Goal: Task Accomplishment & Management: Use online tool/utility

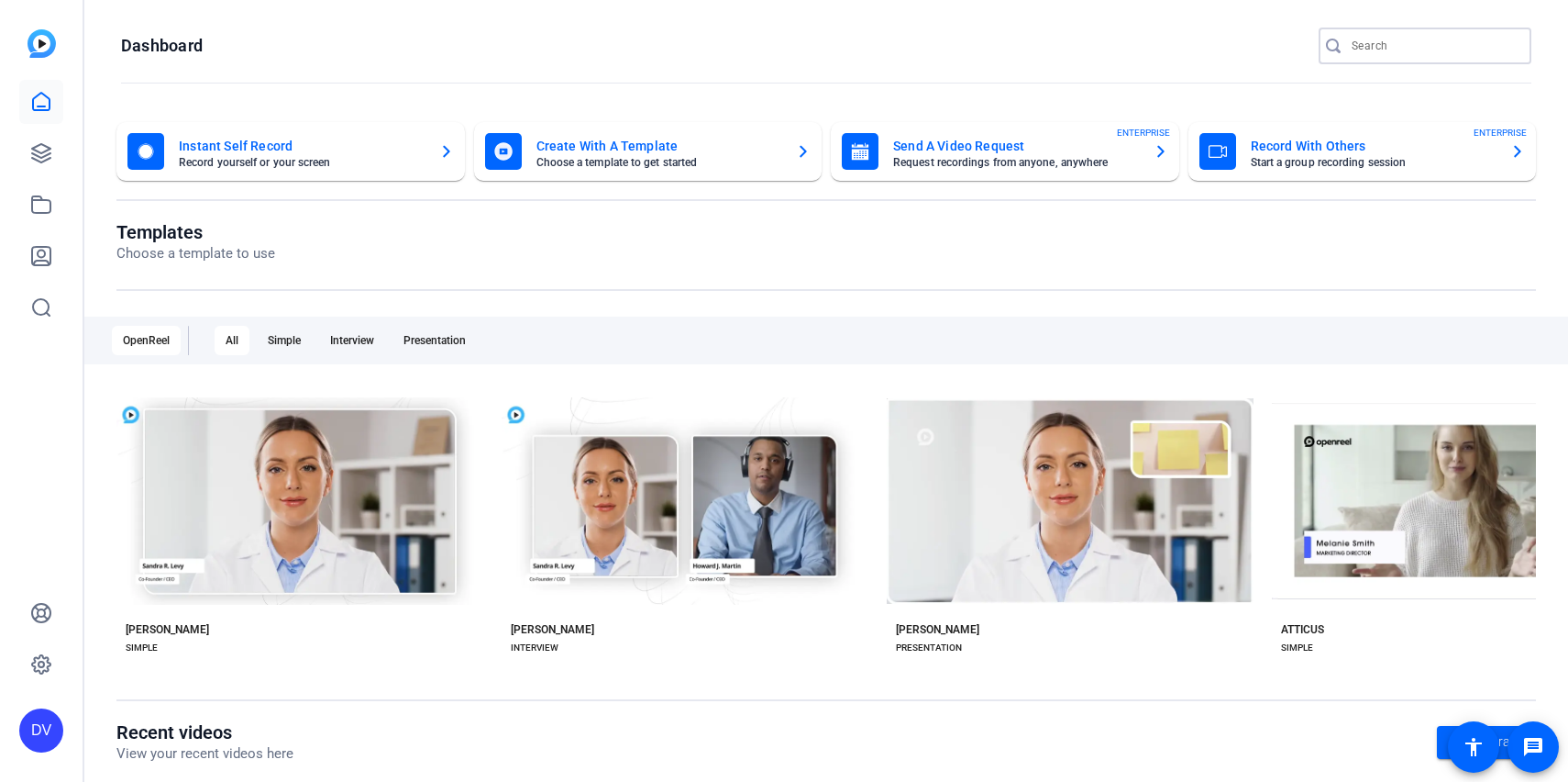
click at [1353, 48] on input "Search" at bounding box center [1435, 46] width 165 height 22
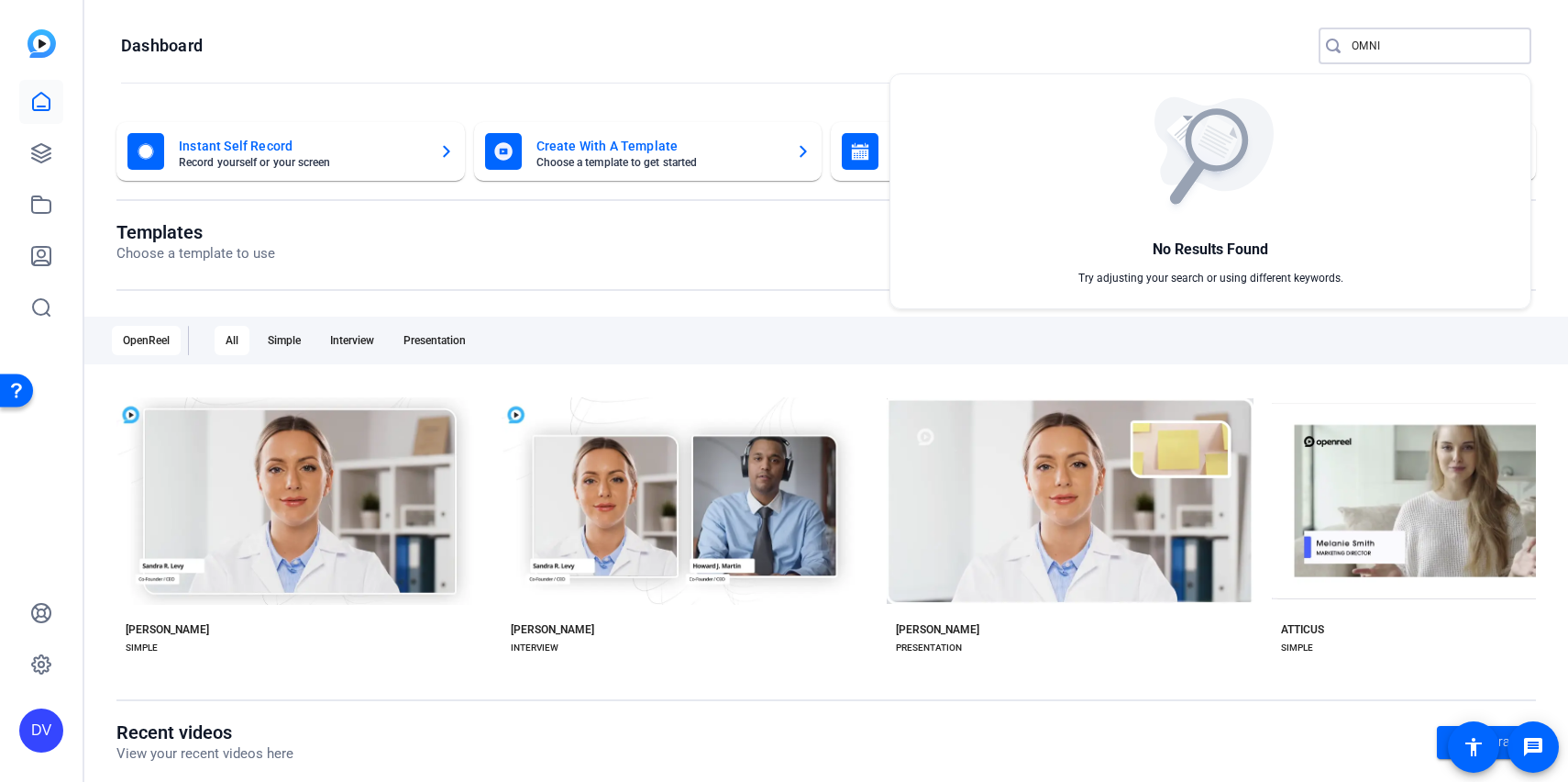
type input "OMNI"
click at [46, 153] on div at bounding box center [784, 391] width 1568 height 782
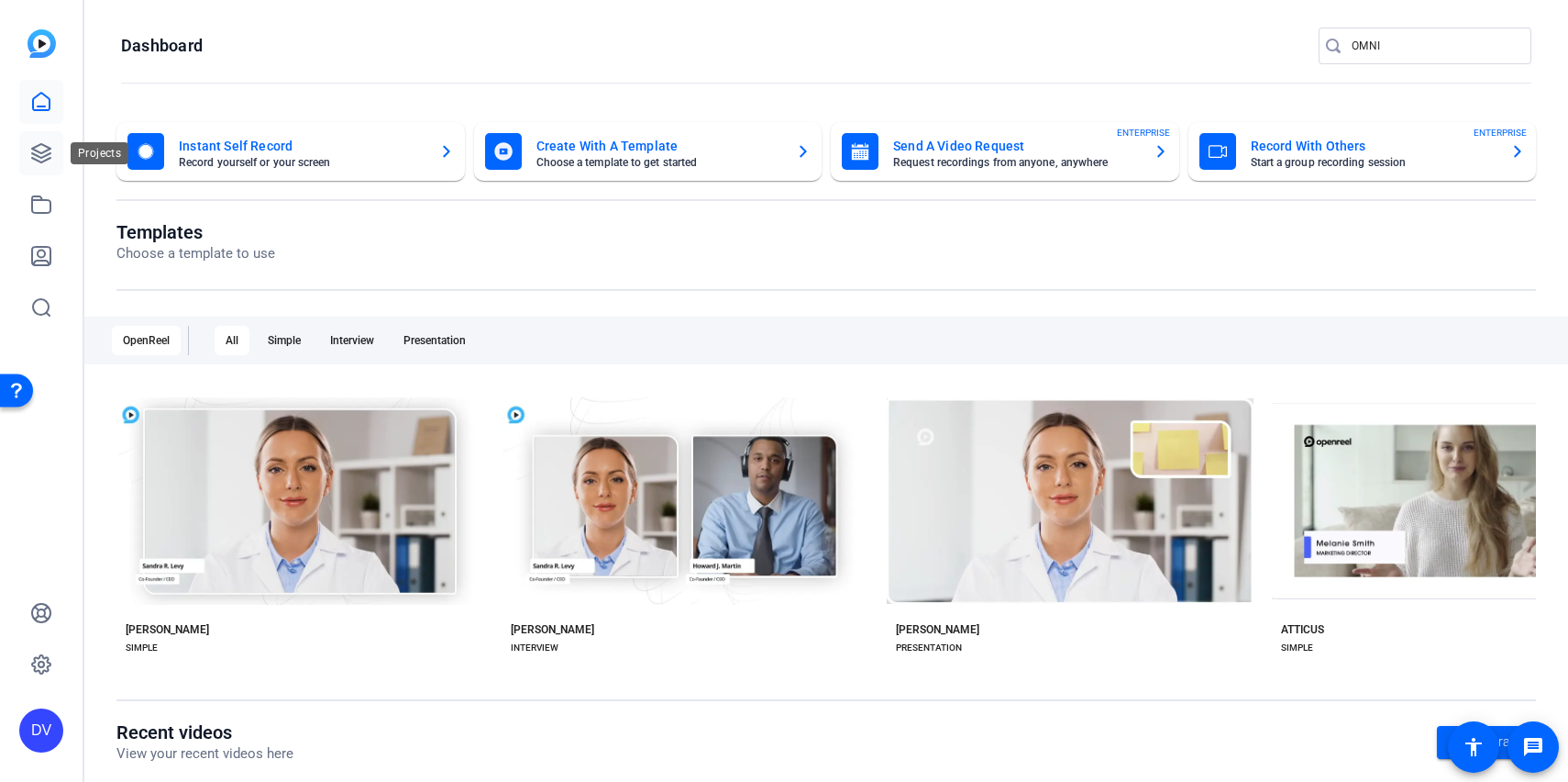
click at [45, 153] on icon at bounding box center [41, 153] width 22 height 22
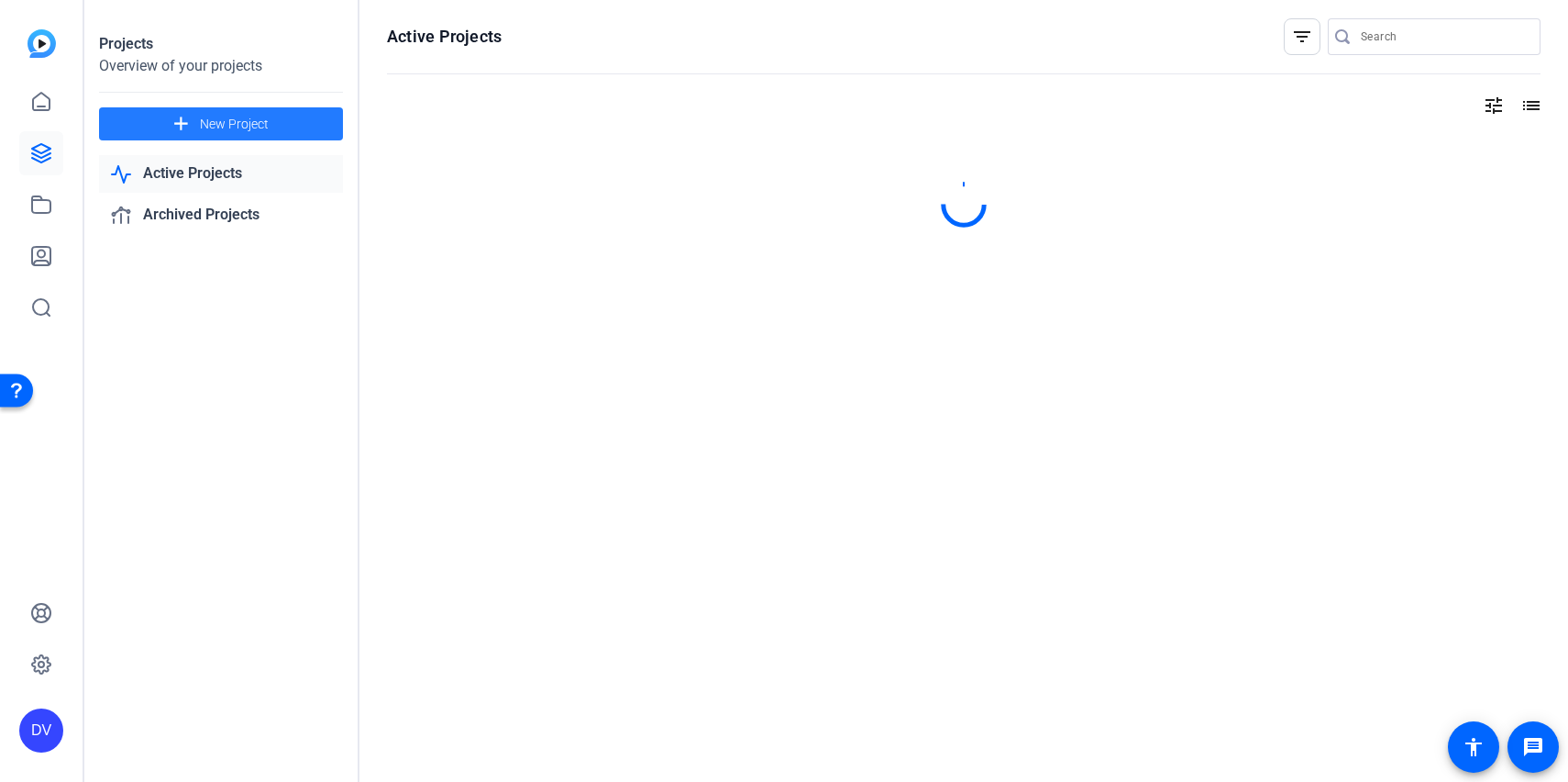
click at [150, 125] on span at bounding box center [221, 124] width 244 height 44
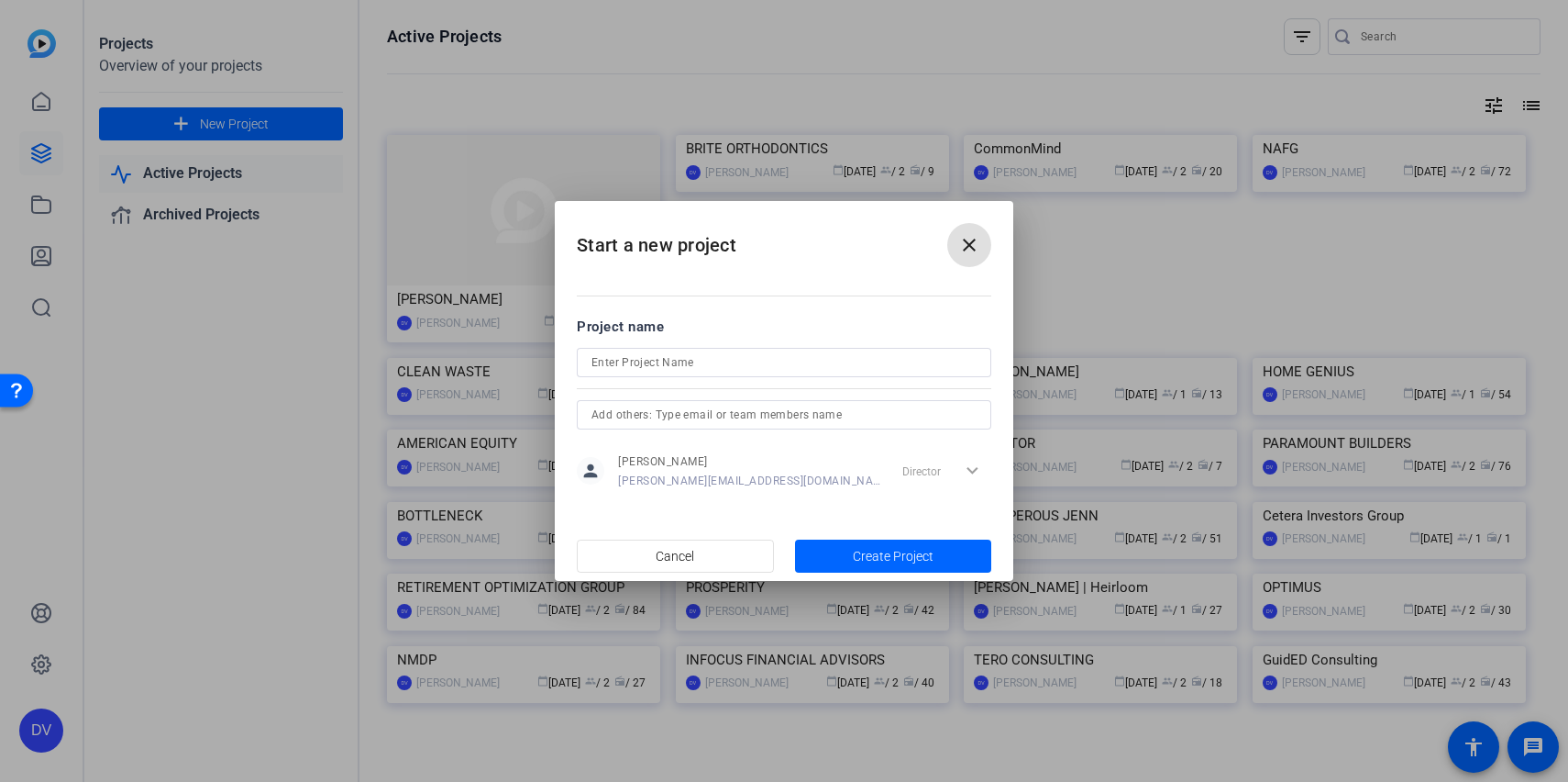
type input "david@remotevideotestimonials.com"
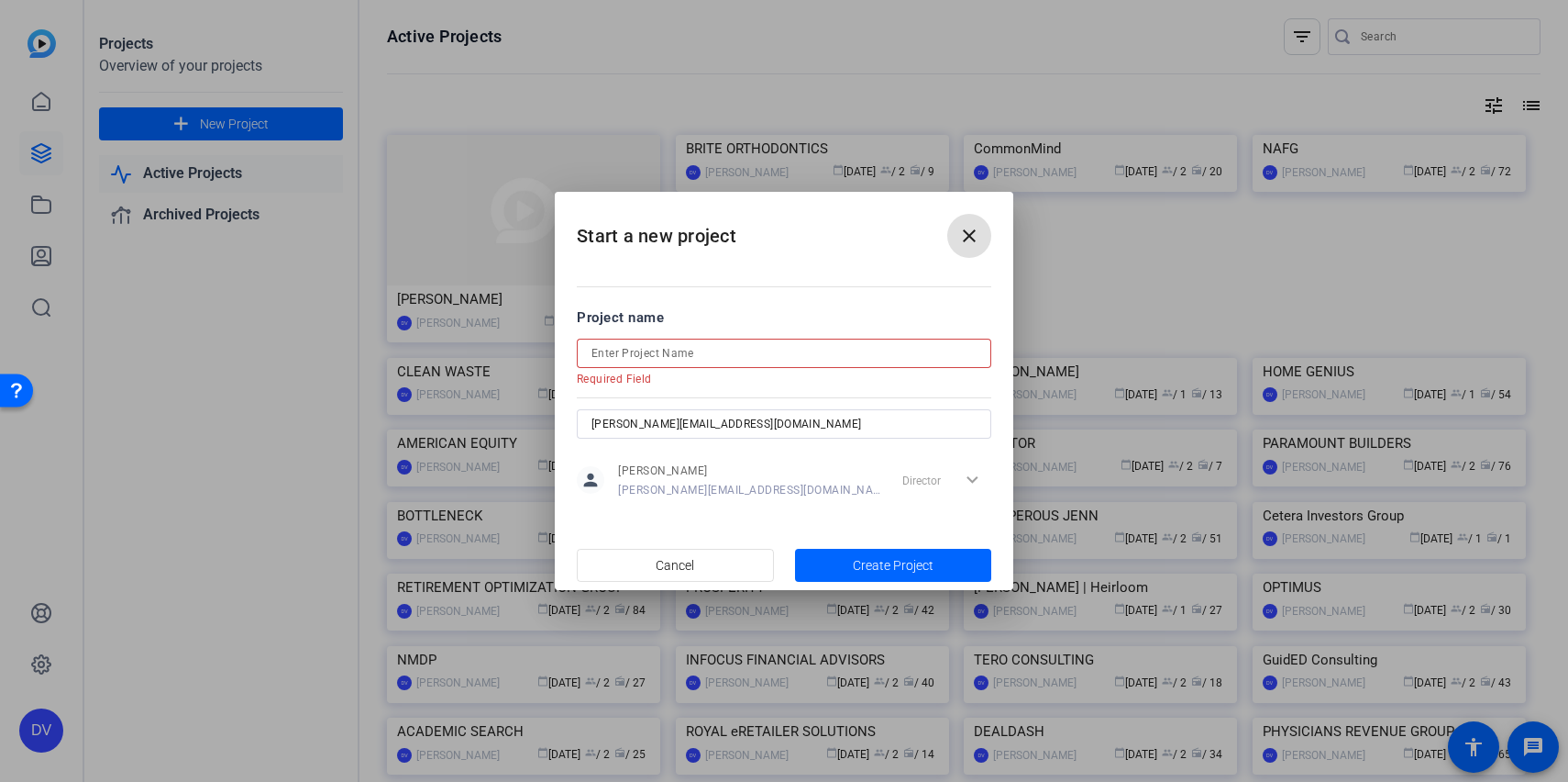
click at [615, 360] on input at bounding box center [784, 354] width 385 height 22
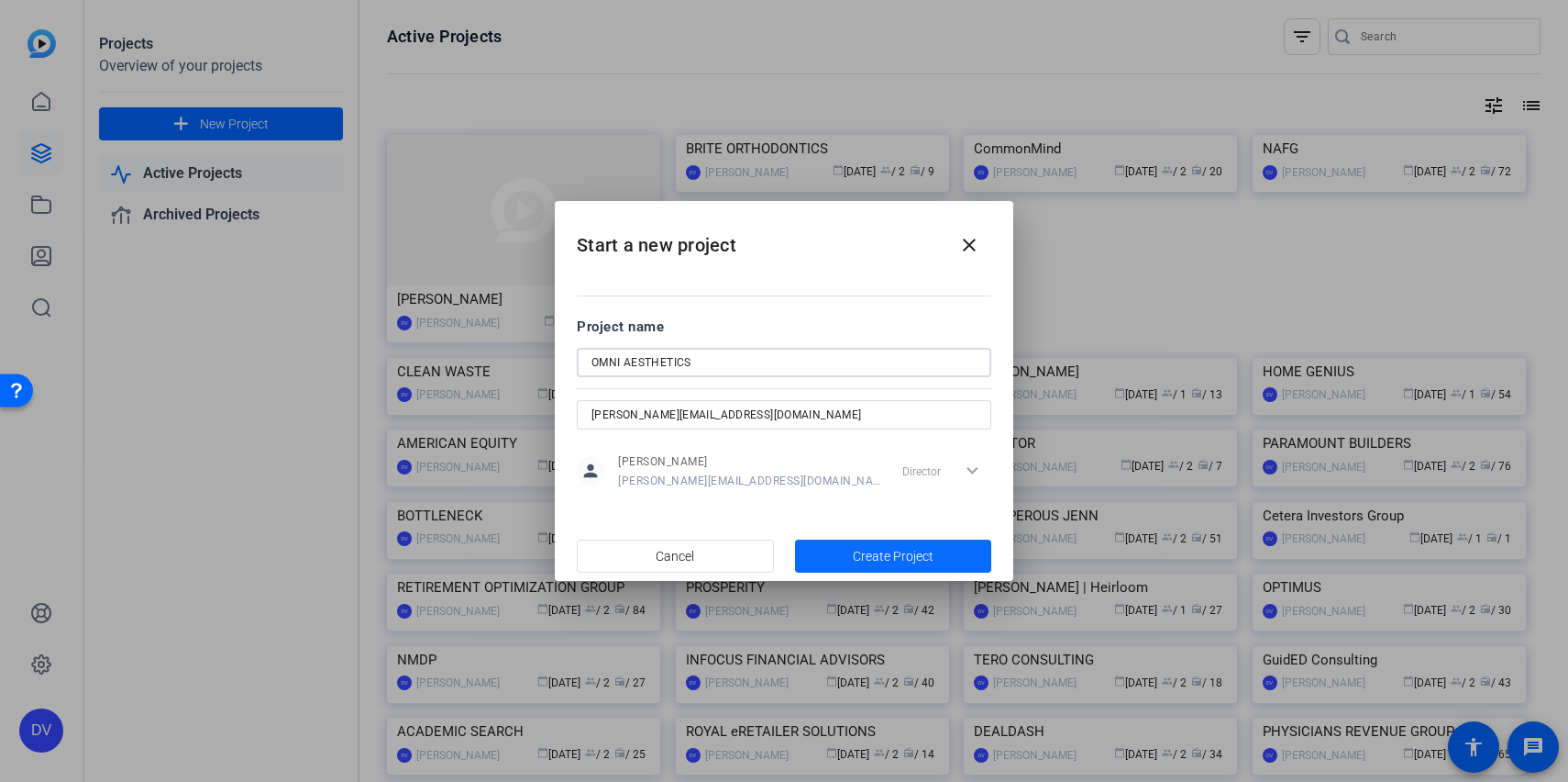
type input "OMNI AESTHETICS"
click at [905, 562] on span "Create Project" at bounding box center [893, 556] width 80 height 19
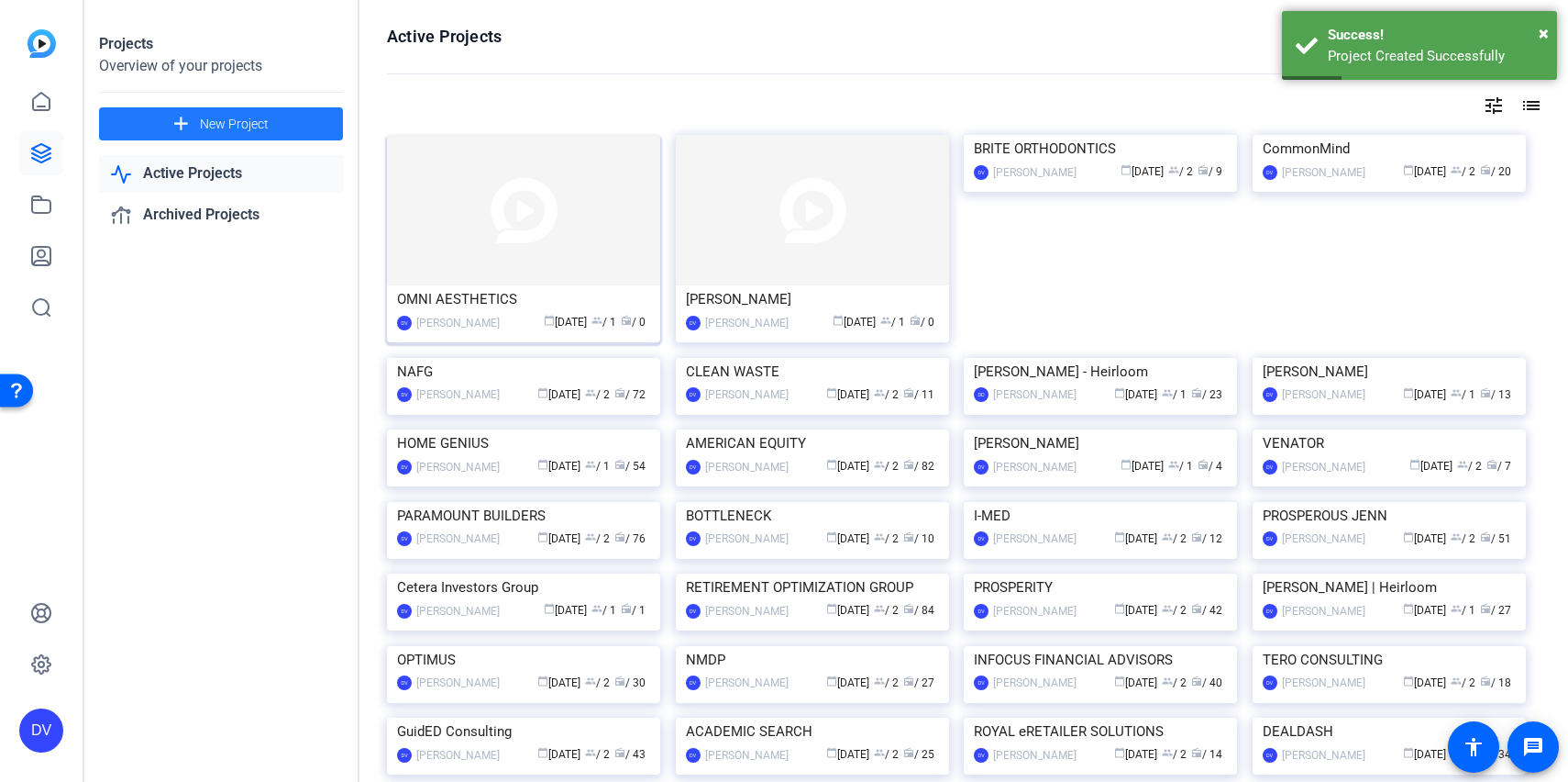
click at [484, 270] on img at bounding box center [523, 210] width 273 height 150
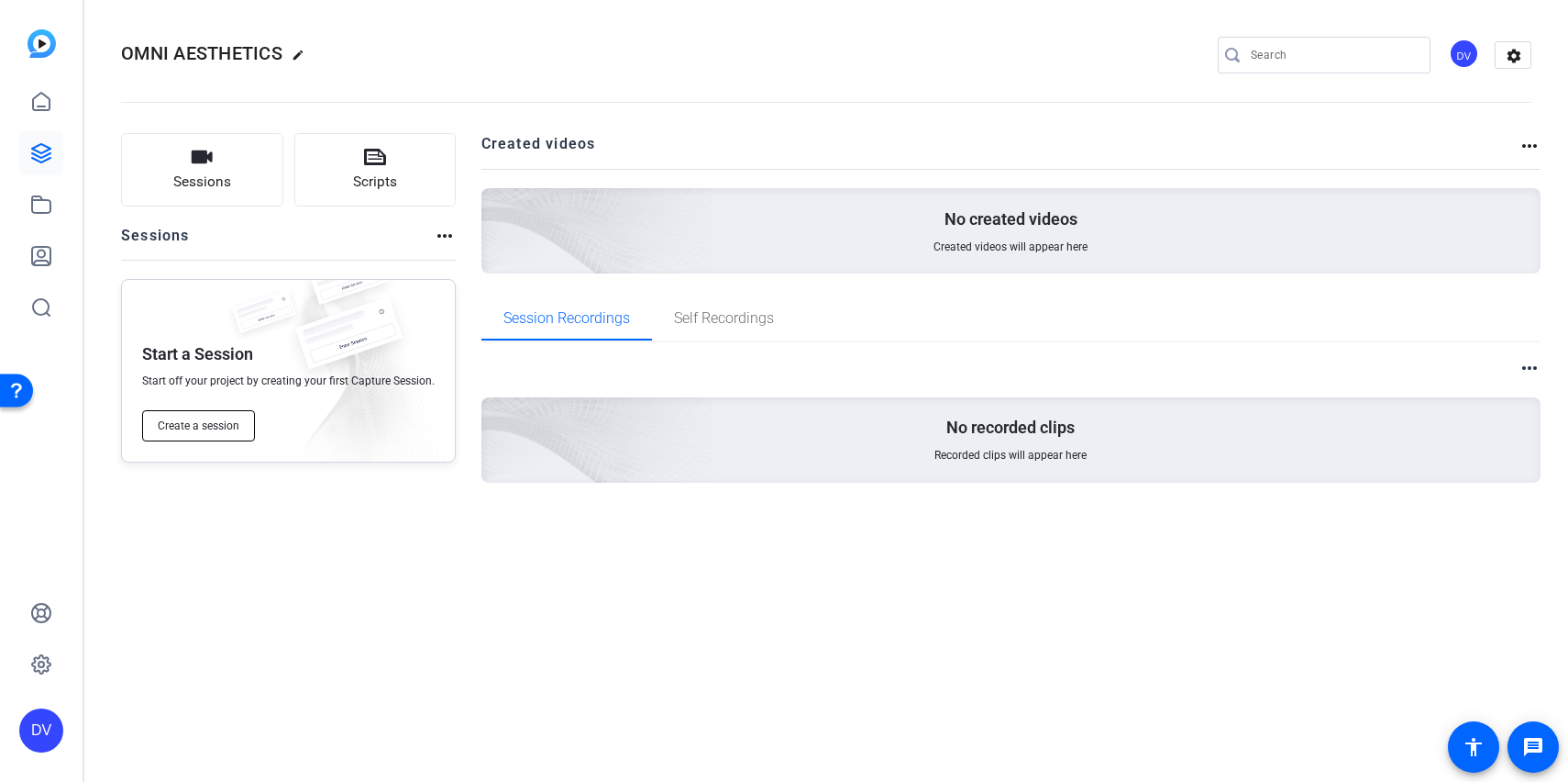
click at [244, 422] on button "Create a session" at bounding box center [199, 425] width 113 height 31
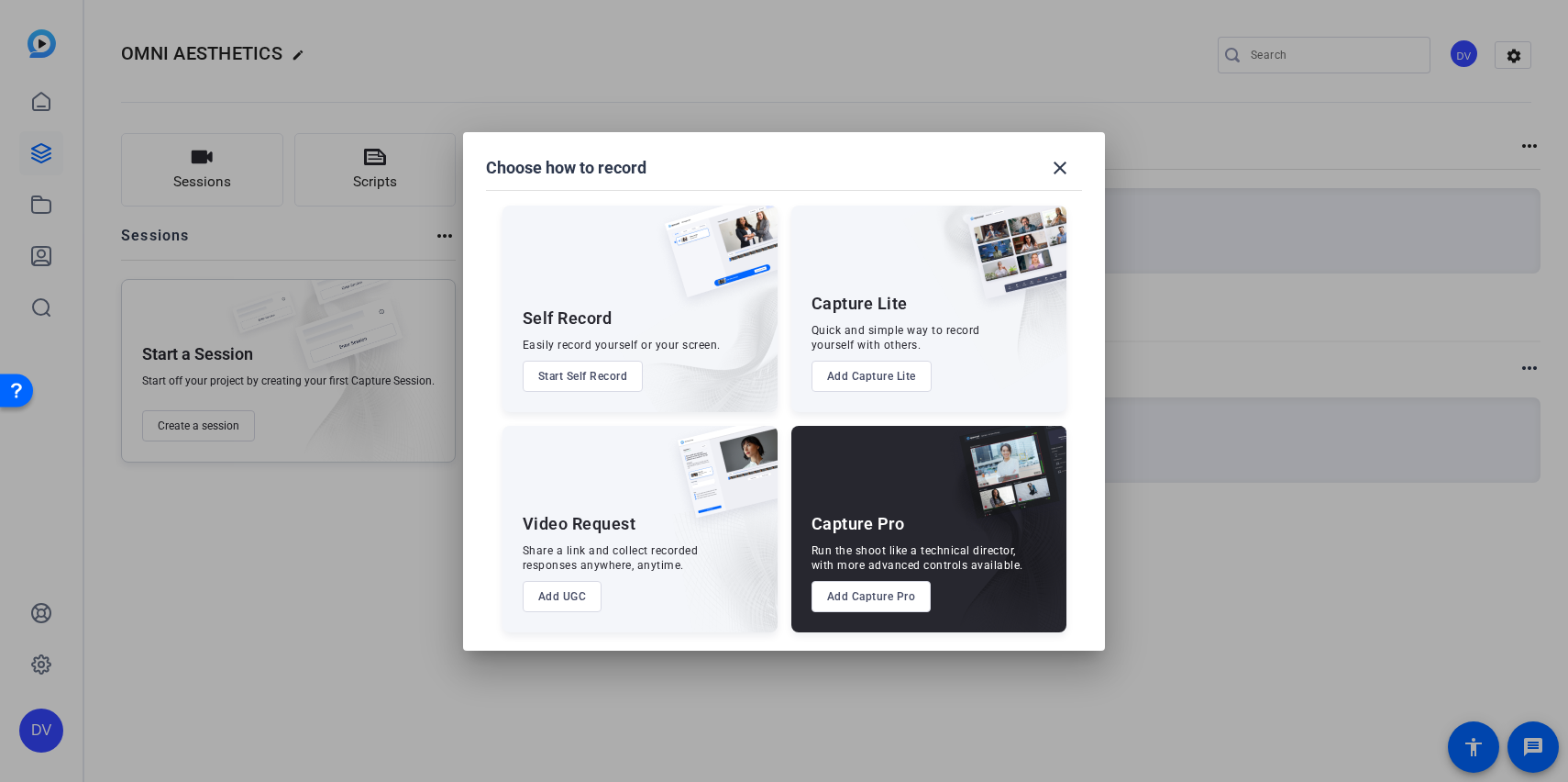
click at [878, 595] on button "Add Capture Pro" at bounding box center [871, 596] width 120 height 31
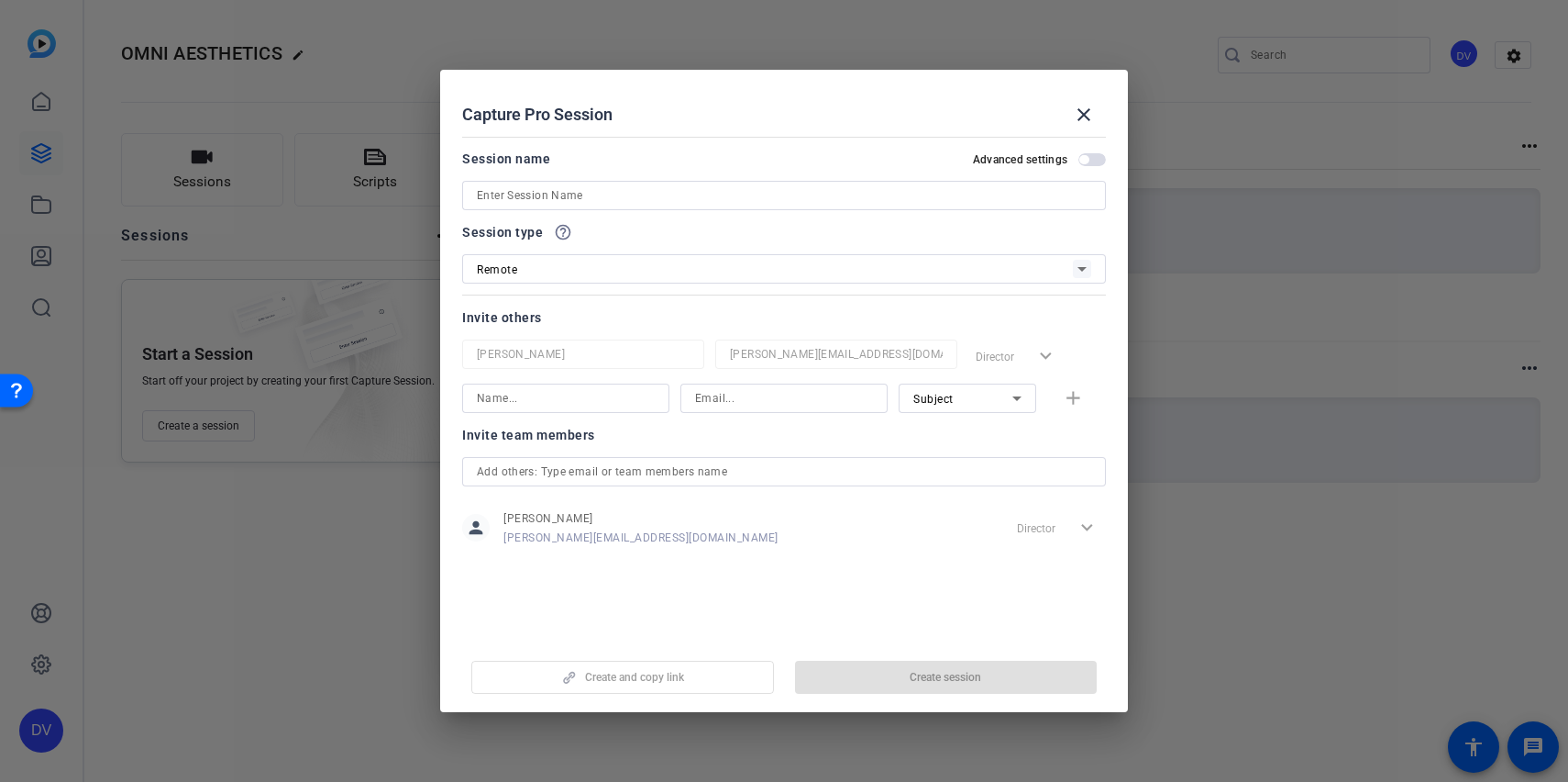
click at [678, 188] on input at bounding box center [784, 196] width 615 height 22
type input "_"
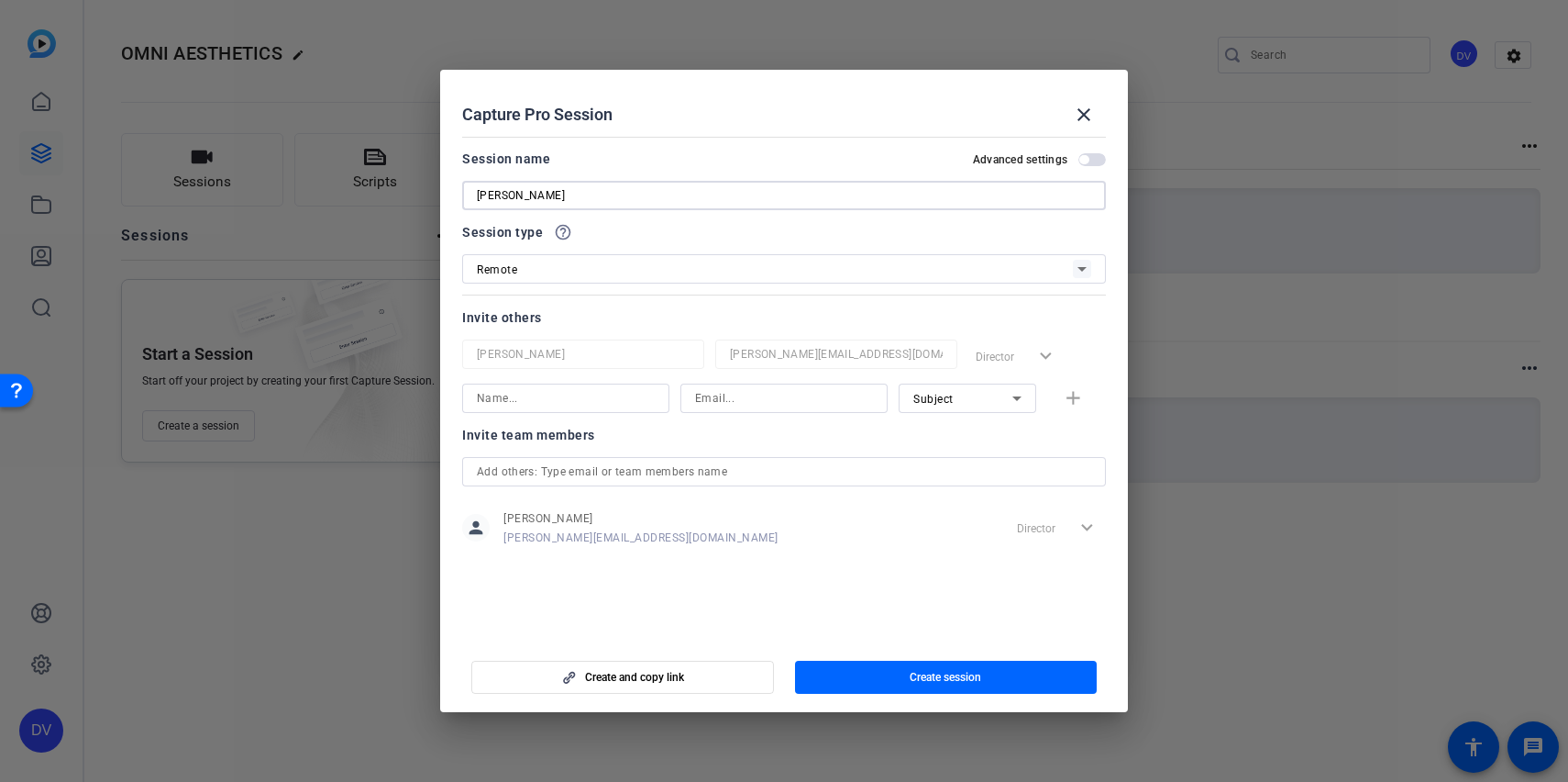
type input "[PERSON_NAME]"
click at [928, 670] on span "Create session" at bounding box center [945, 677] width 71 height 15
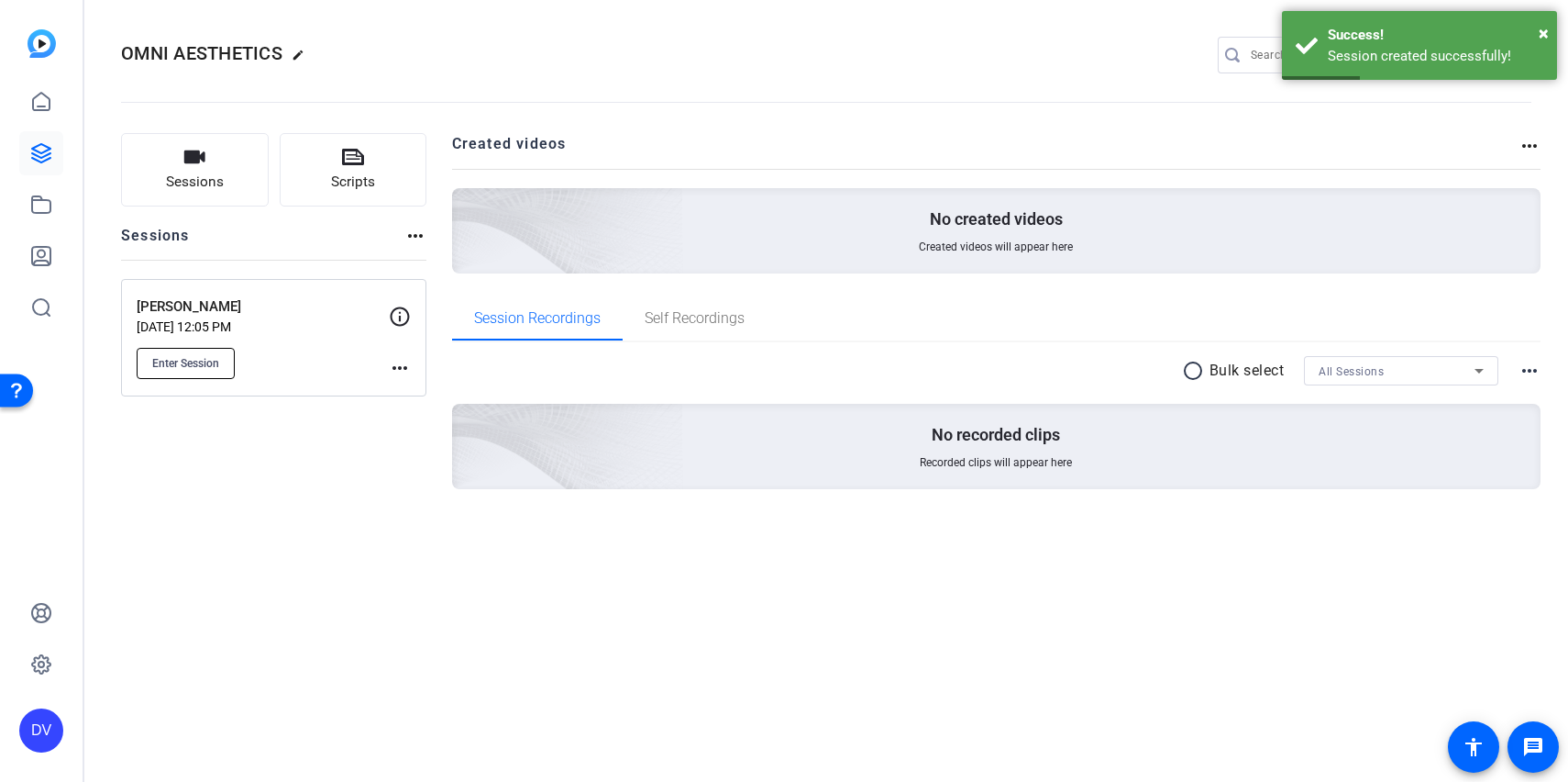
click at [199, 375] on button "Enter Session" at bounding box center [186, 363] width 98 height 31
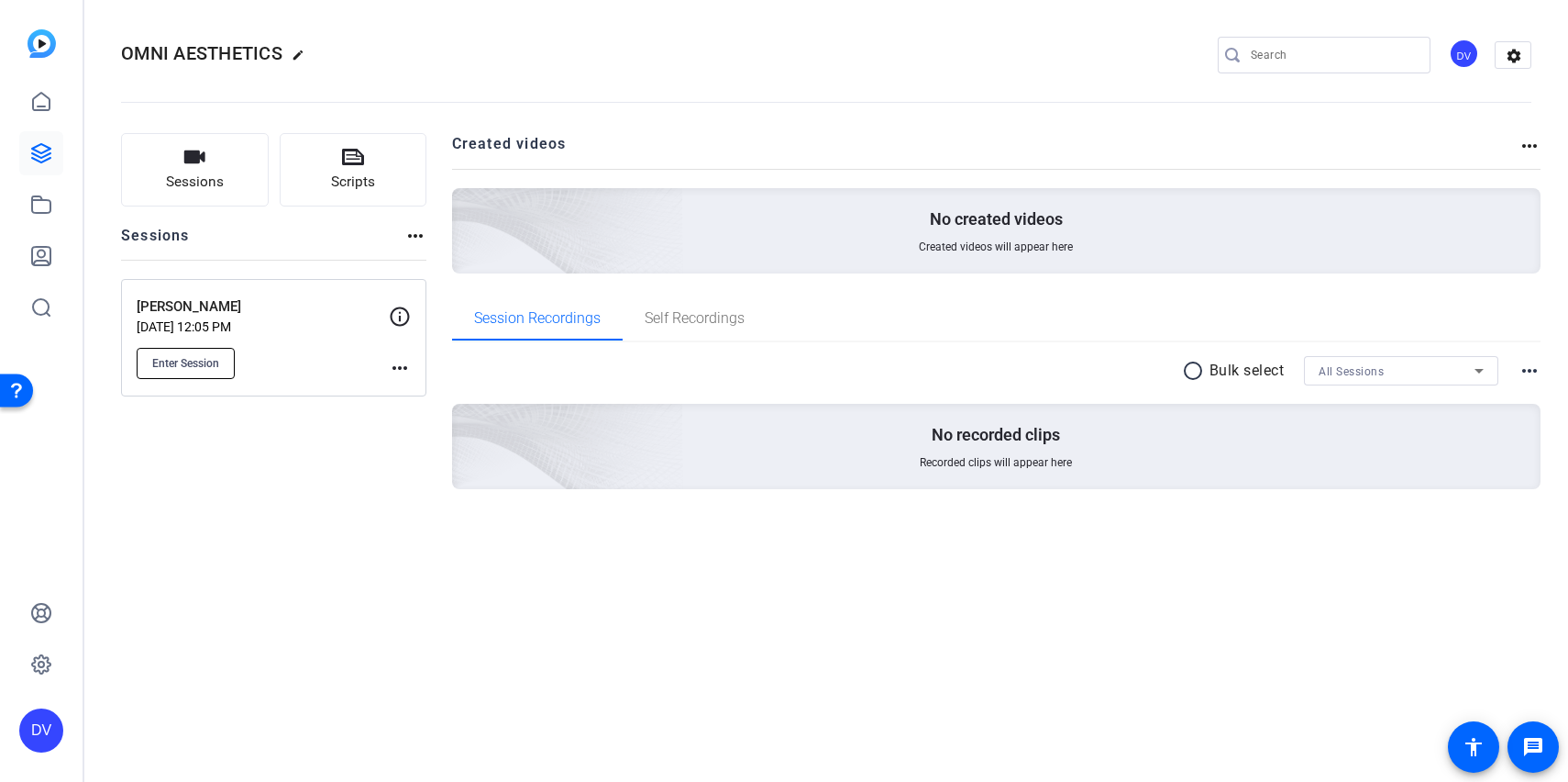
click at [176, 366] on span "Enter Session" at bounding box center [185, 363] width 67 height 15
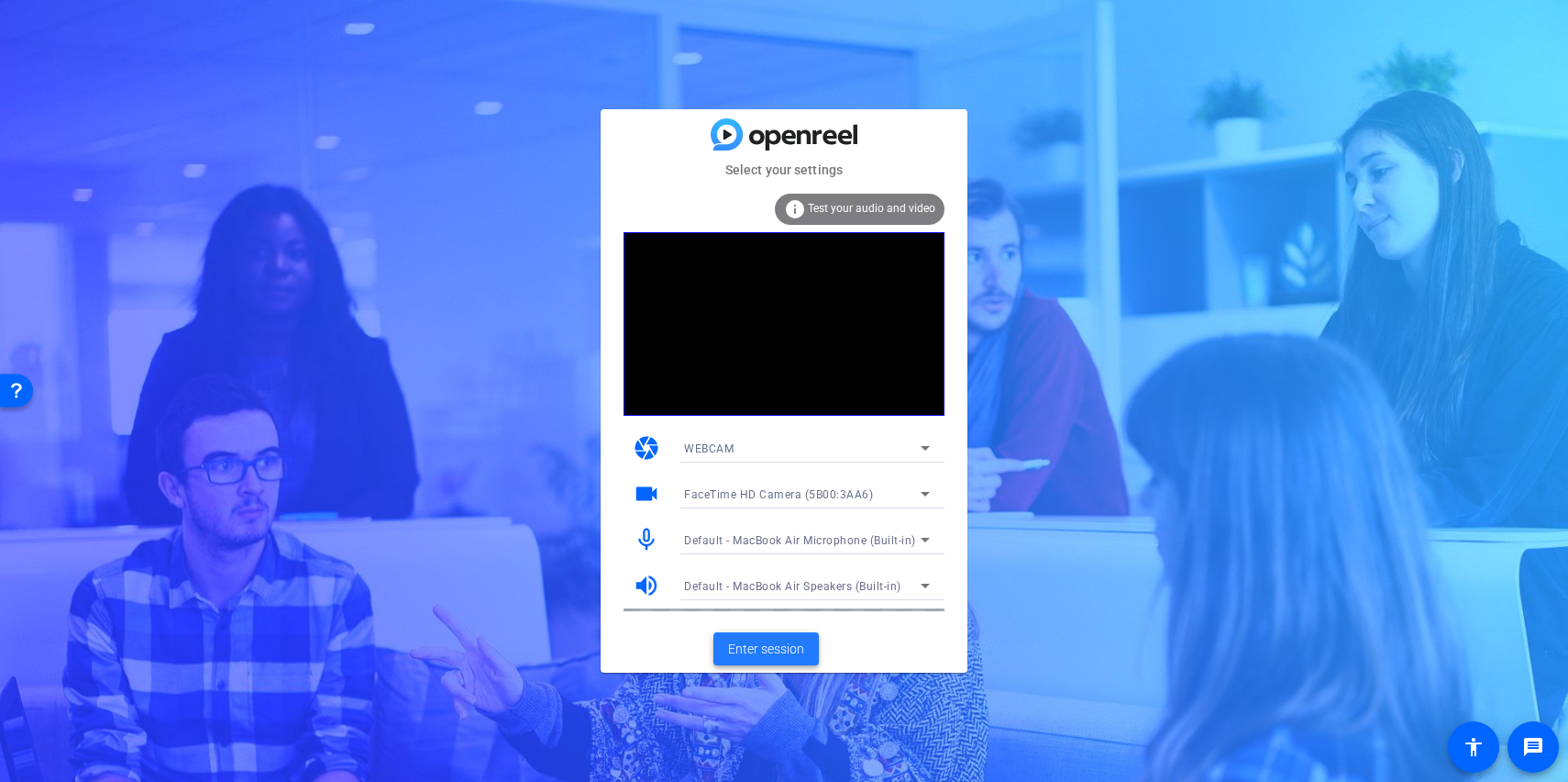
click at [768, 652] on span "Enter session" at bounding box center [766, 649] width 76 height 19
click at [764, 646] on span "Enter session" at bounding box center [766, 649] width 76 height 19
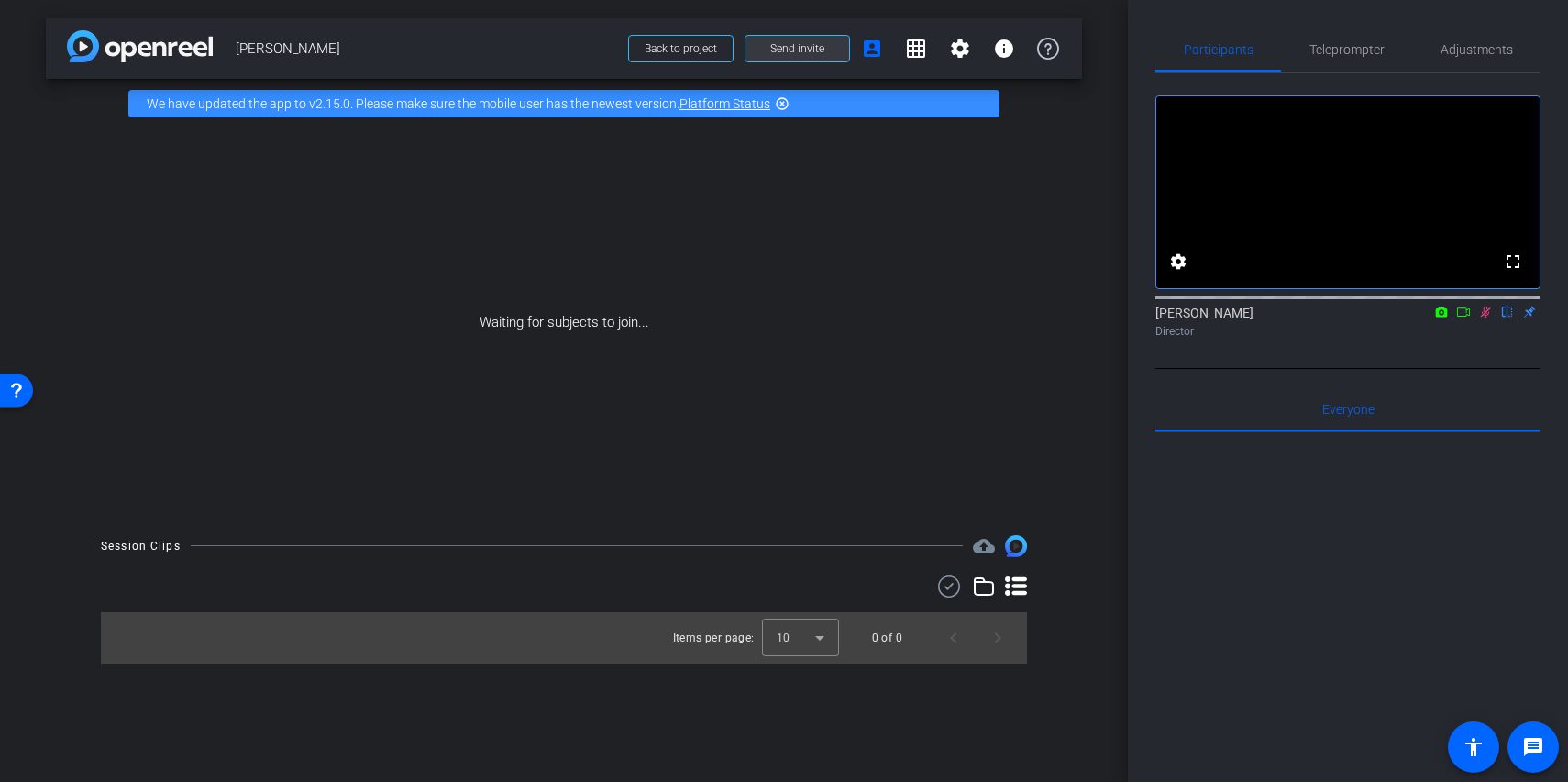
click at [783, 54] on span "Send invite" at bounding box center [797, 49] width 54 height 15
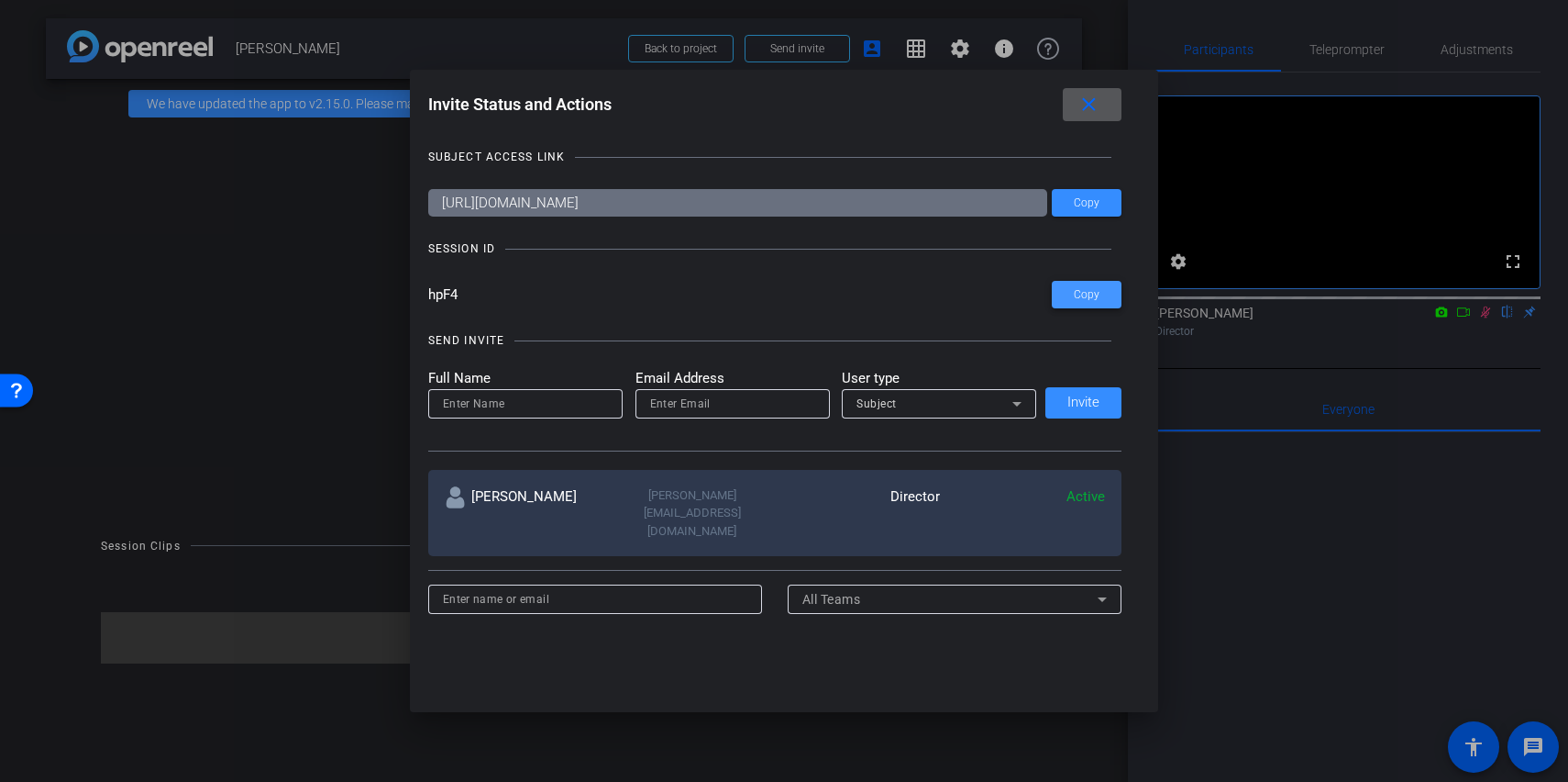
click at [1107, 295] on span at bounding box center [1086, 294] width 70 height 44
click at [492, 411] on input at bounding box center [525, 403] width 165 height 22
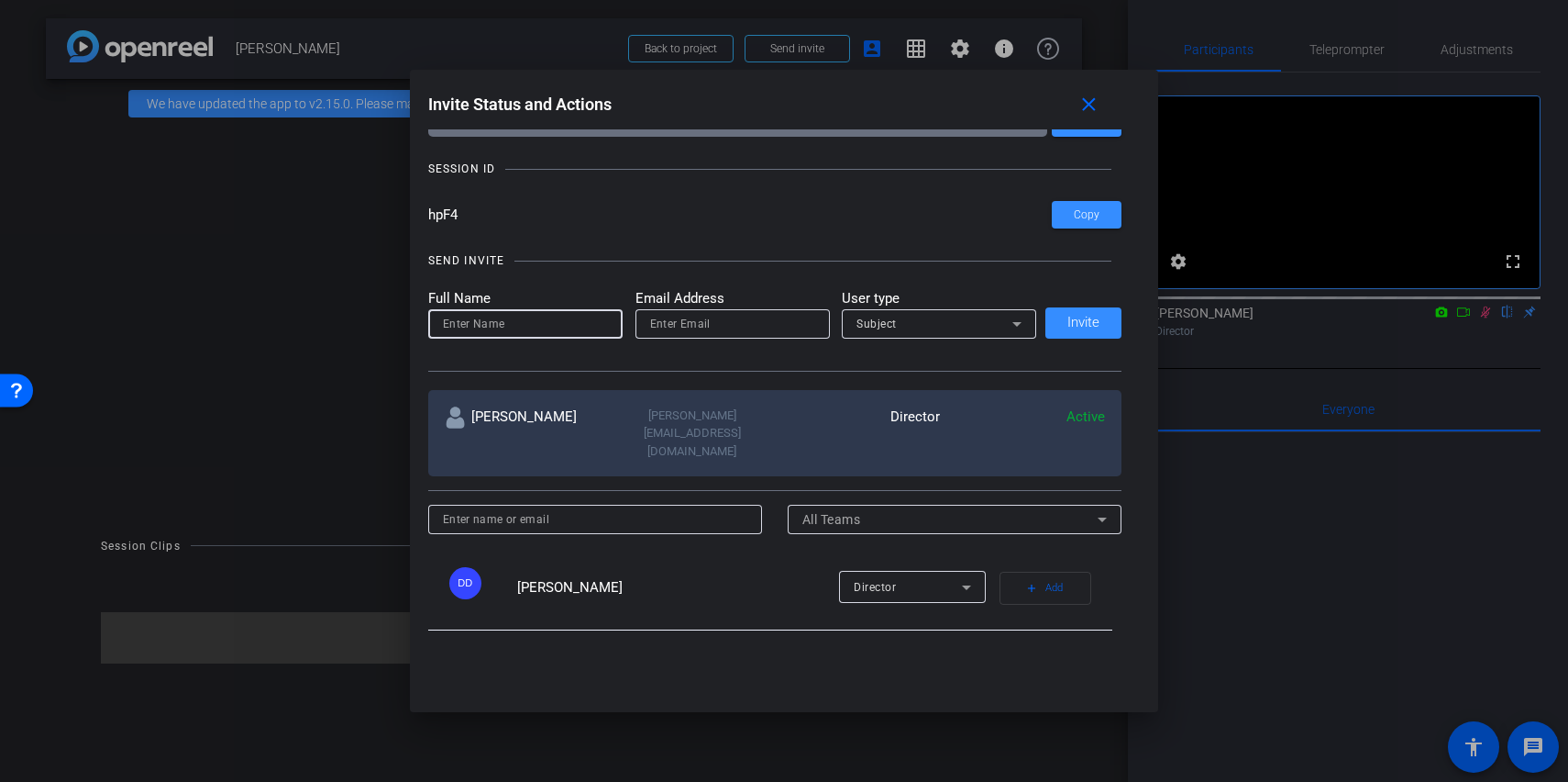
scroll to position [71, 0]
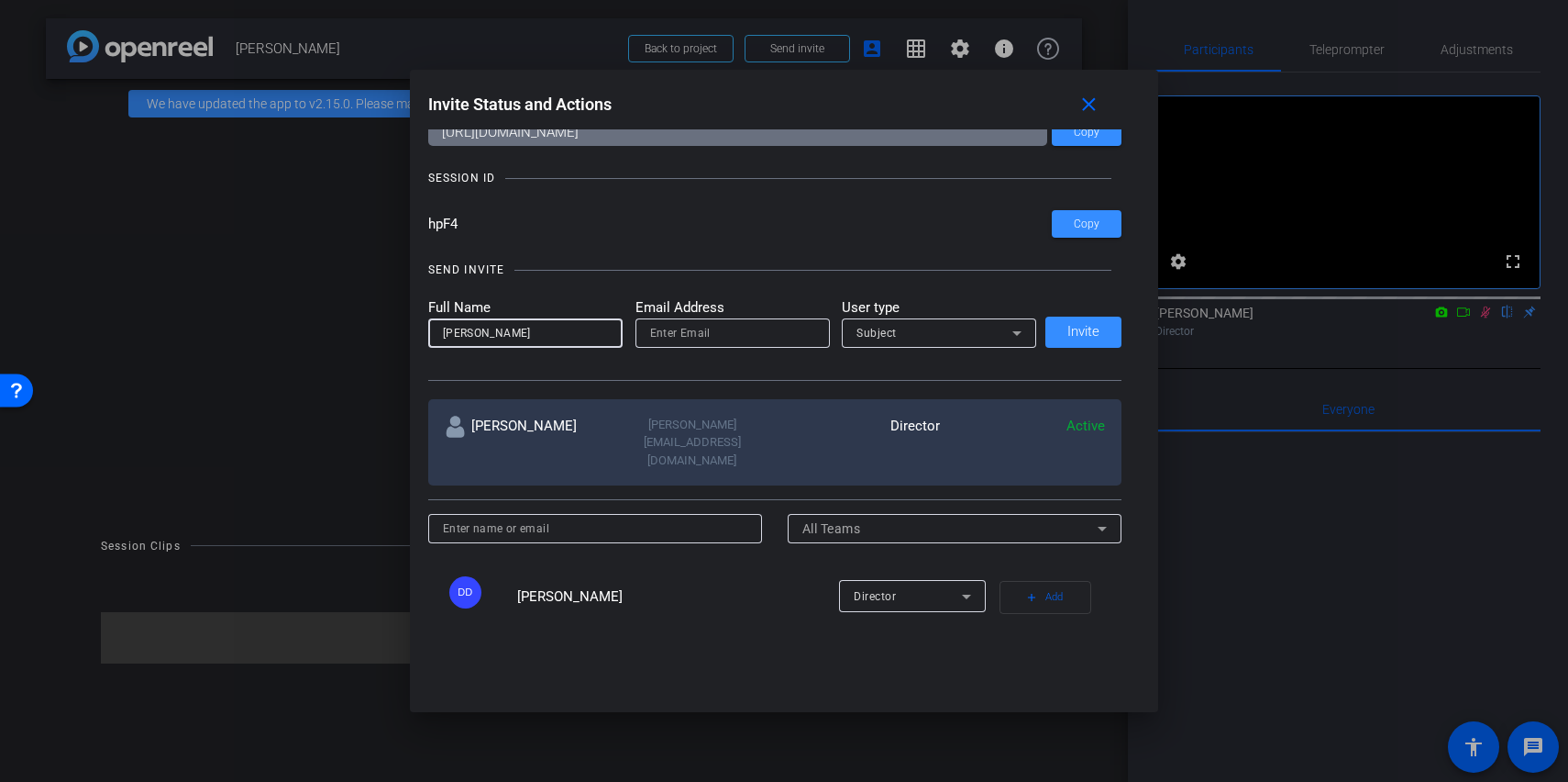
type input "Hazel Llemos"
type input "hazel@remotevideotestimonials.com"
click at [917, 343] on div "Subject" at bounding box center [934, 332] width 156 height 23
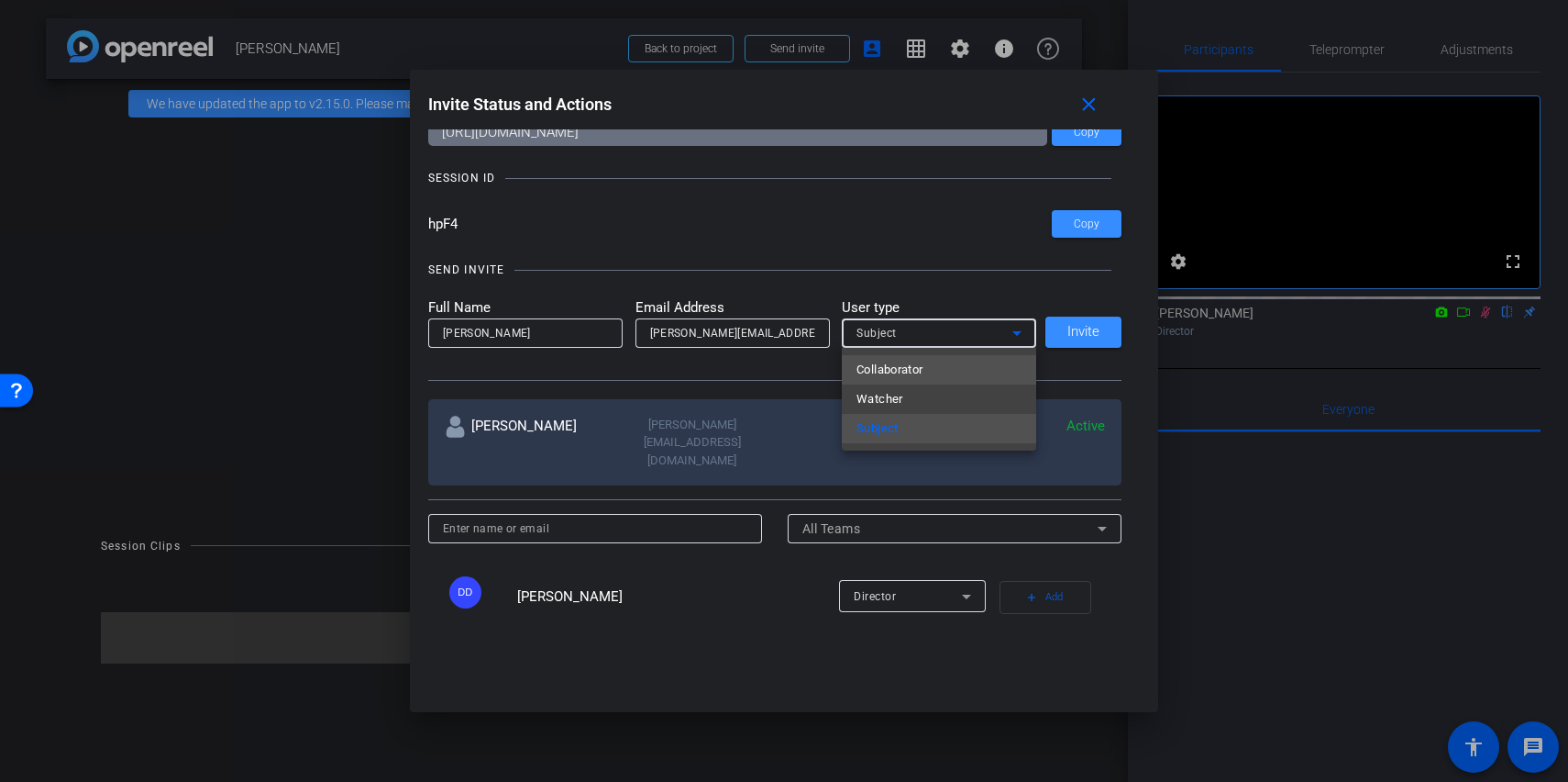
click at [910, 371] on span "Collaborator" at bounding box center [890, 370] width 67 height 22
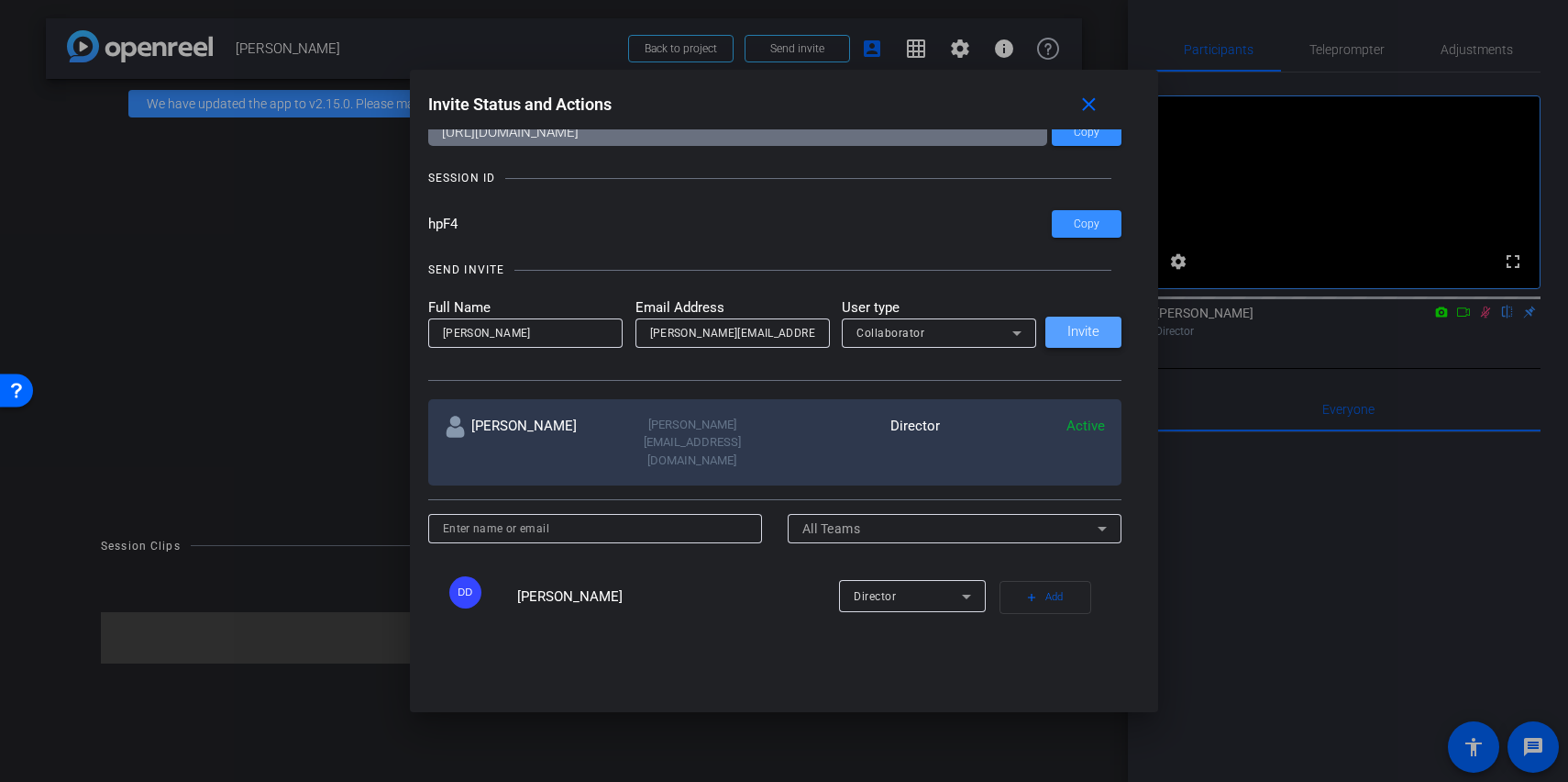
click at [1107, 331] on span at bounding box center [1083, 332] width 76 height 44
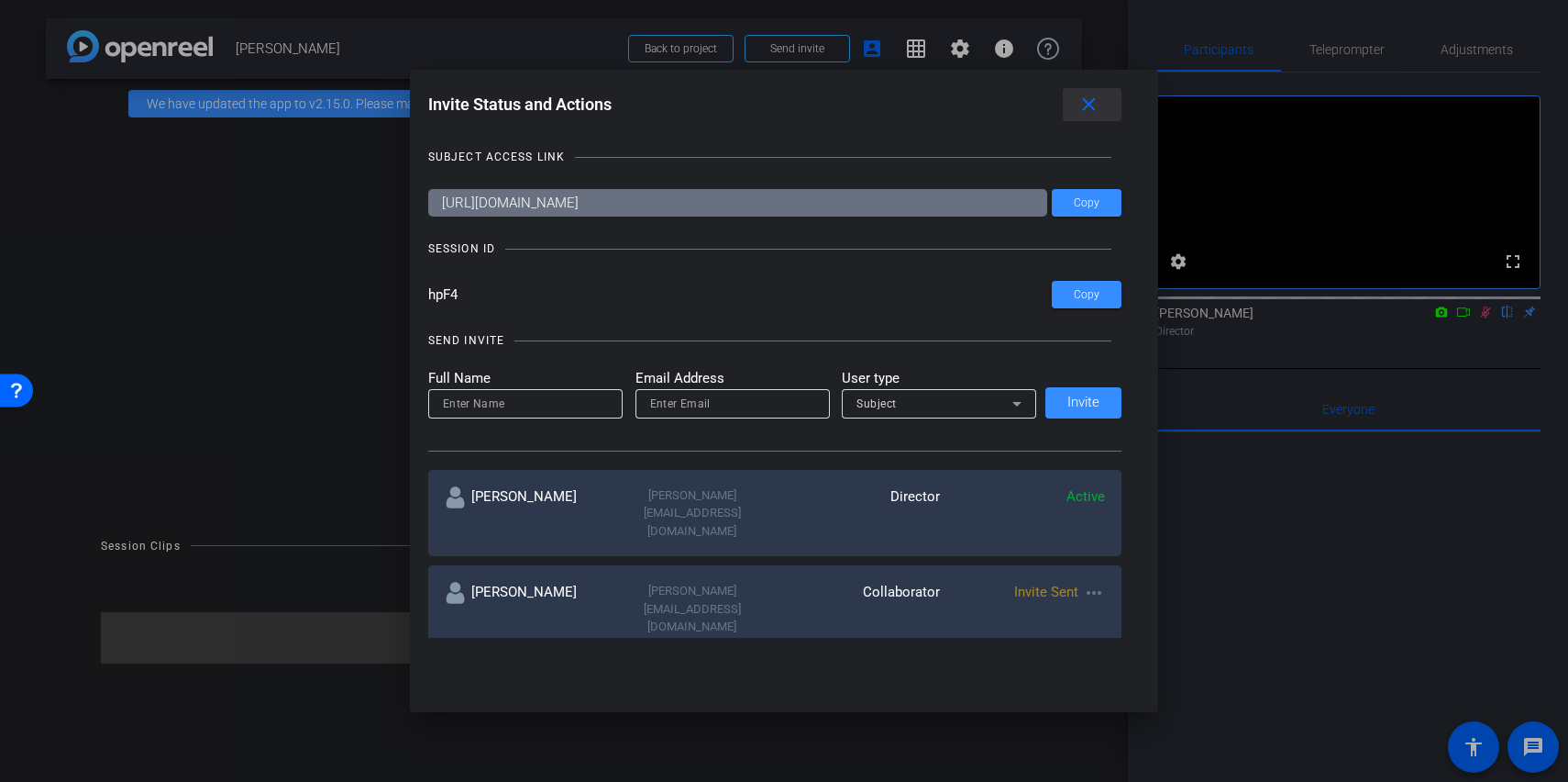
click at [1087, 101] on mat-icon "close" at bounding box center [1088, 104] width 23 height 23
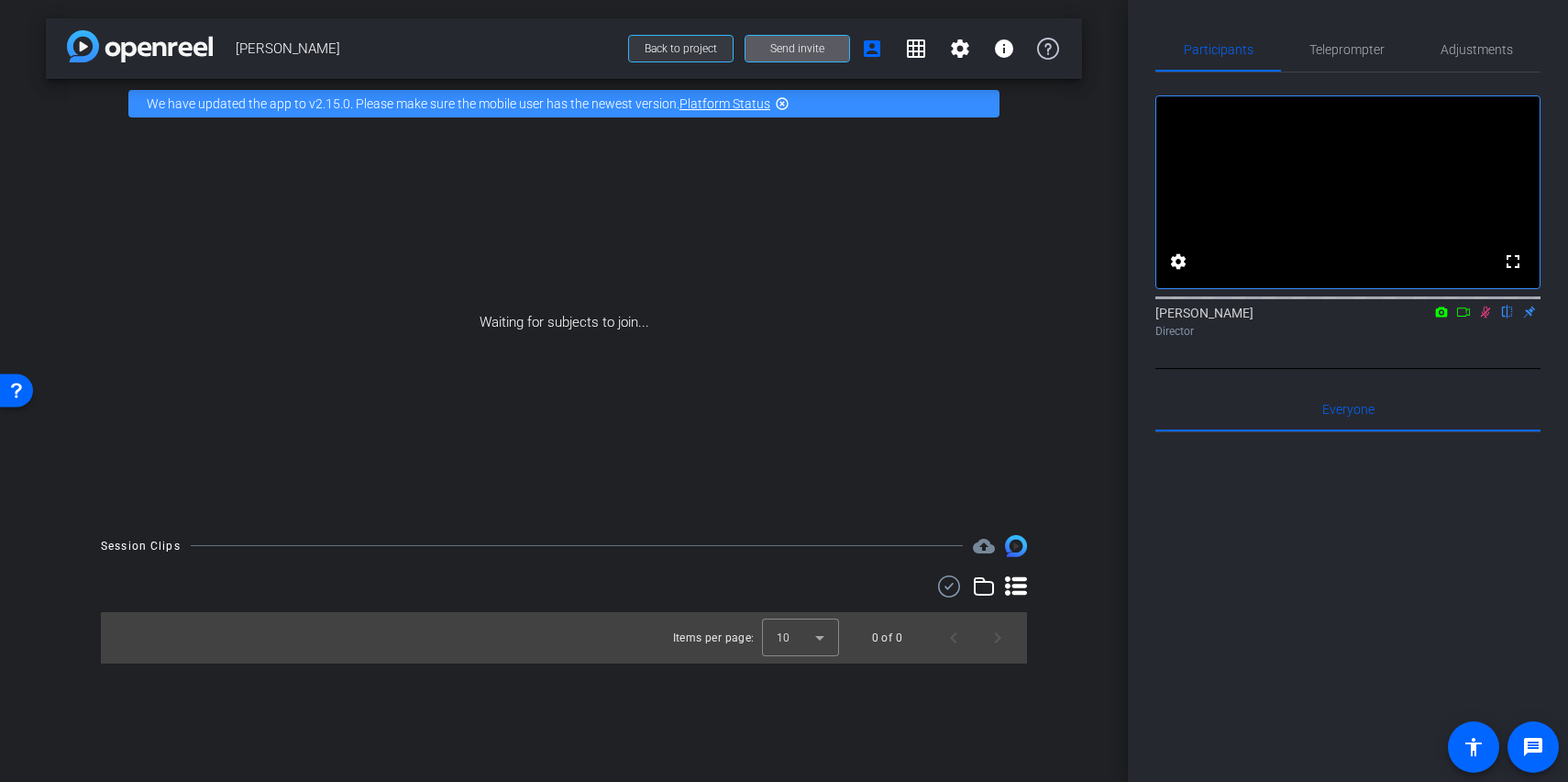
click at [653, 47] on span "Back to project" at bounding box center [680, 48] width 72 height 13
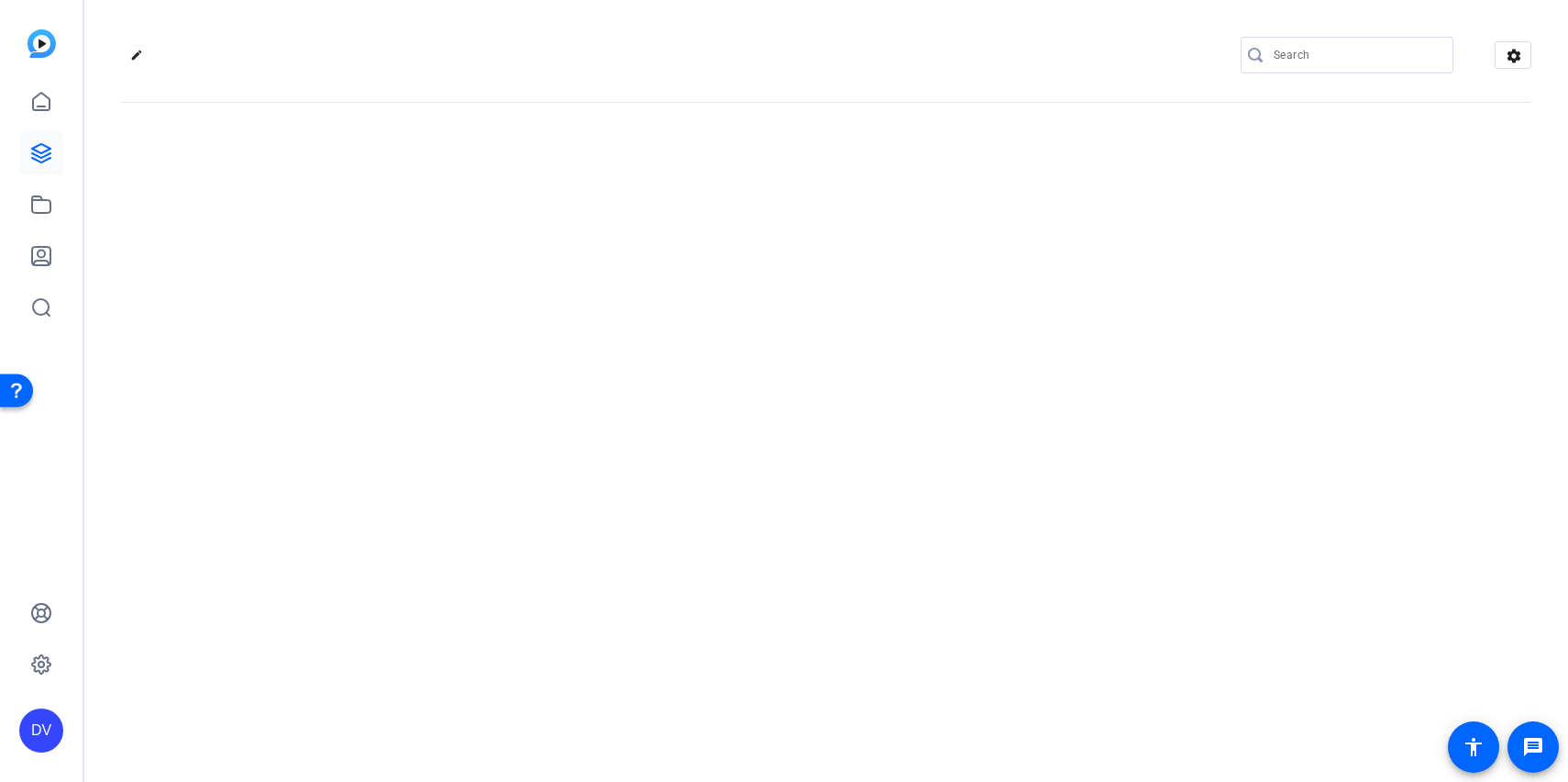
click at [653, 47] on div "edit settings" at bounding box center [826, 56] width 1411 height 28
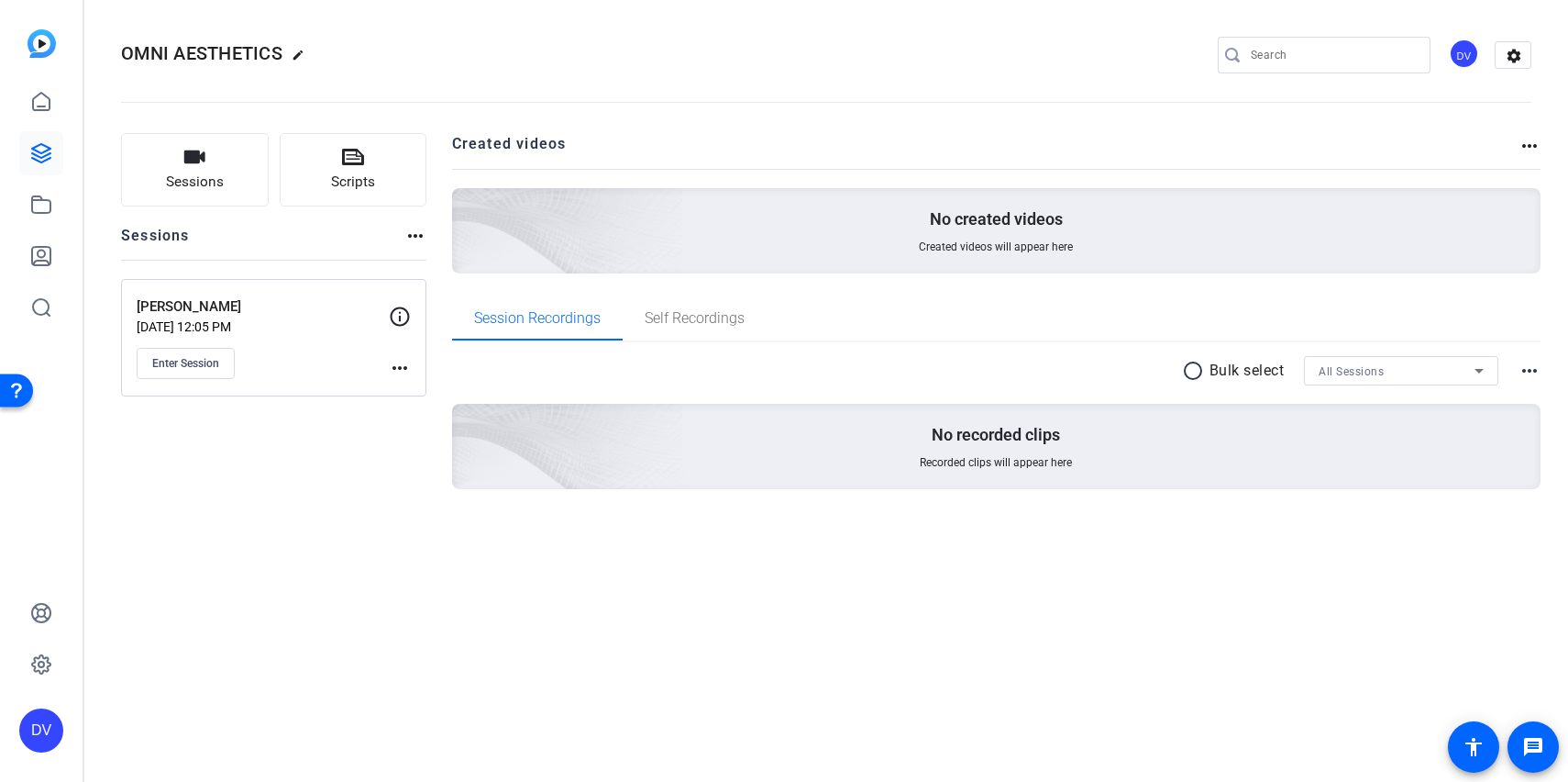
click at [1455, 55] on div "DV" at bounding box center [1464, 54] width 30 height 30
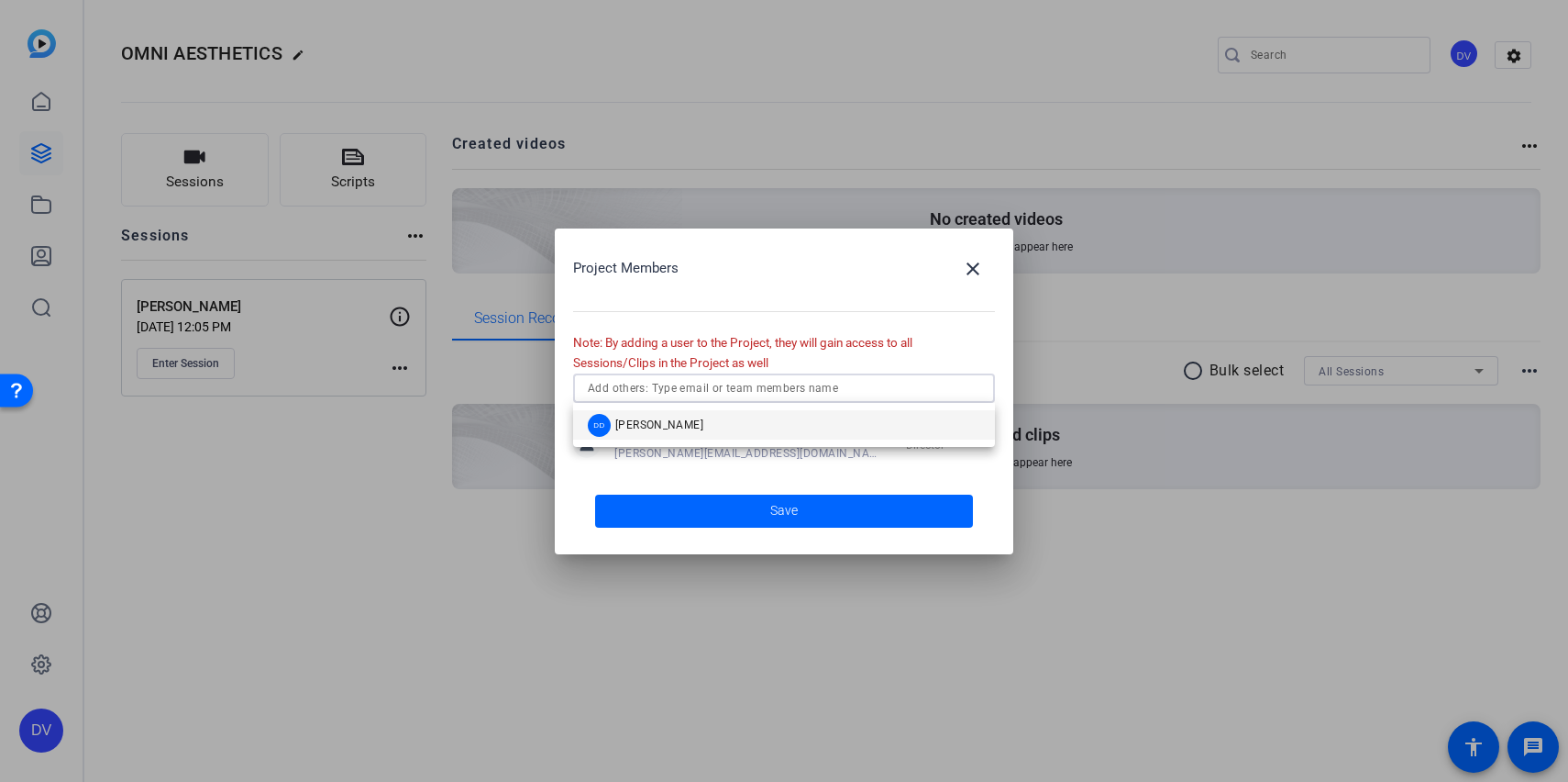
click at [856, 392] on input "text" at bounding box center [784, 389] width 392 height 22
type input "dave"
click at [810, 431] on mat-option "DD dave delk" at bounding box center [784, 425] width 422 height 30
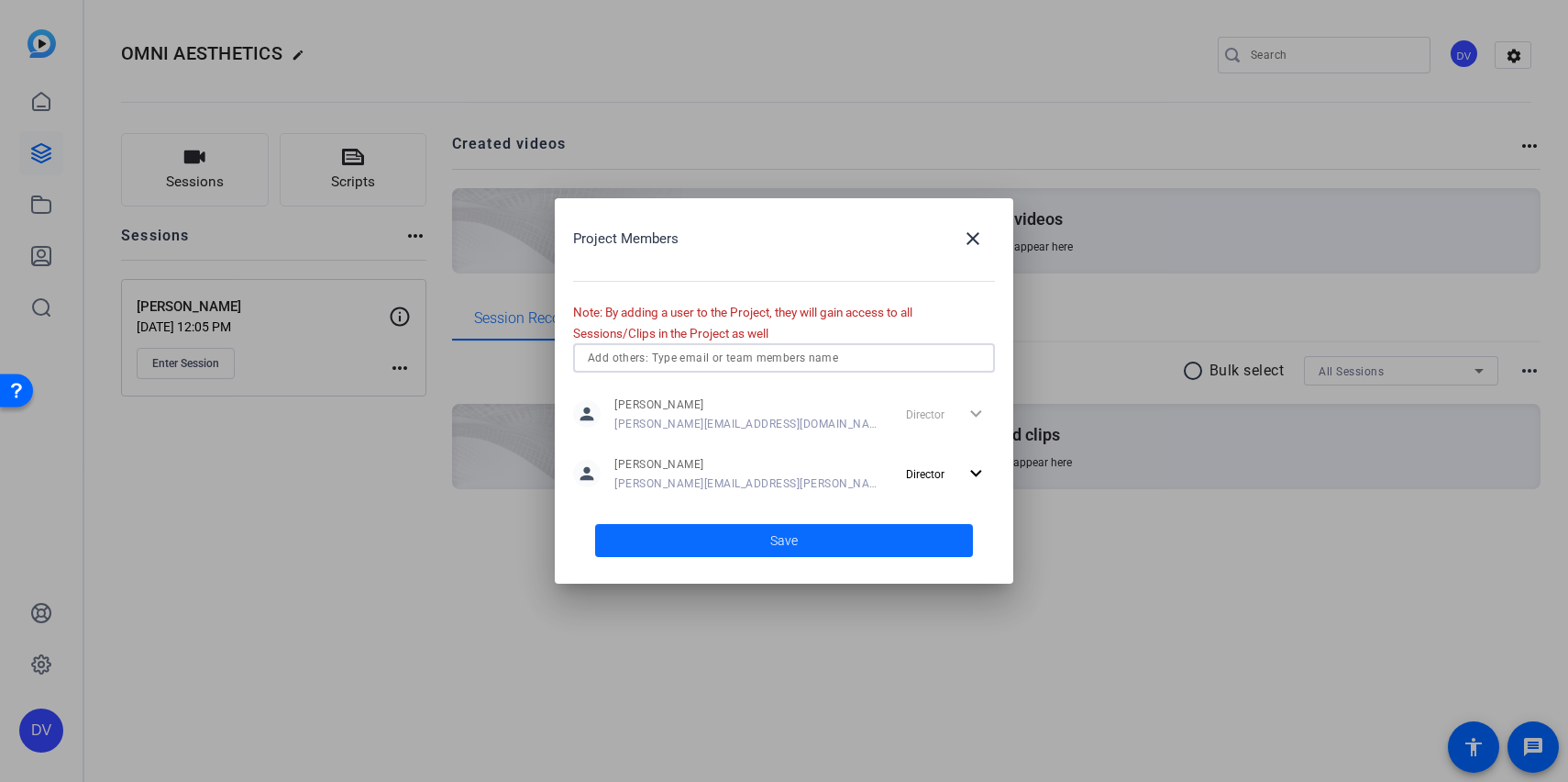
click at [814, 532] on span at bounding box center [784, 541] width 378 height 44
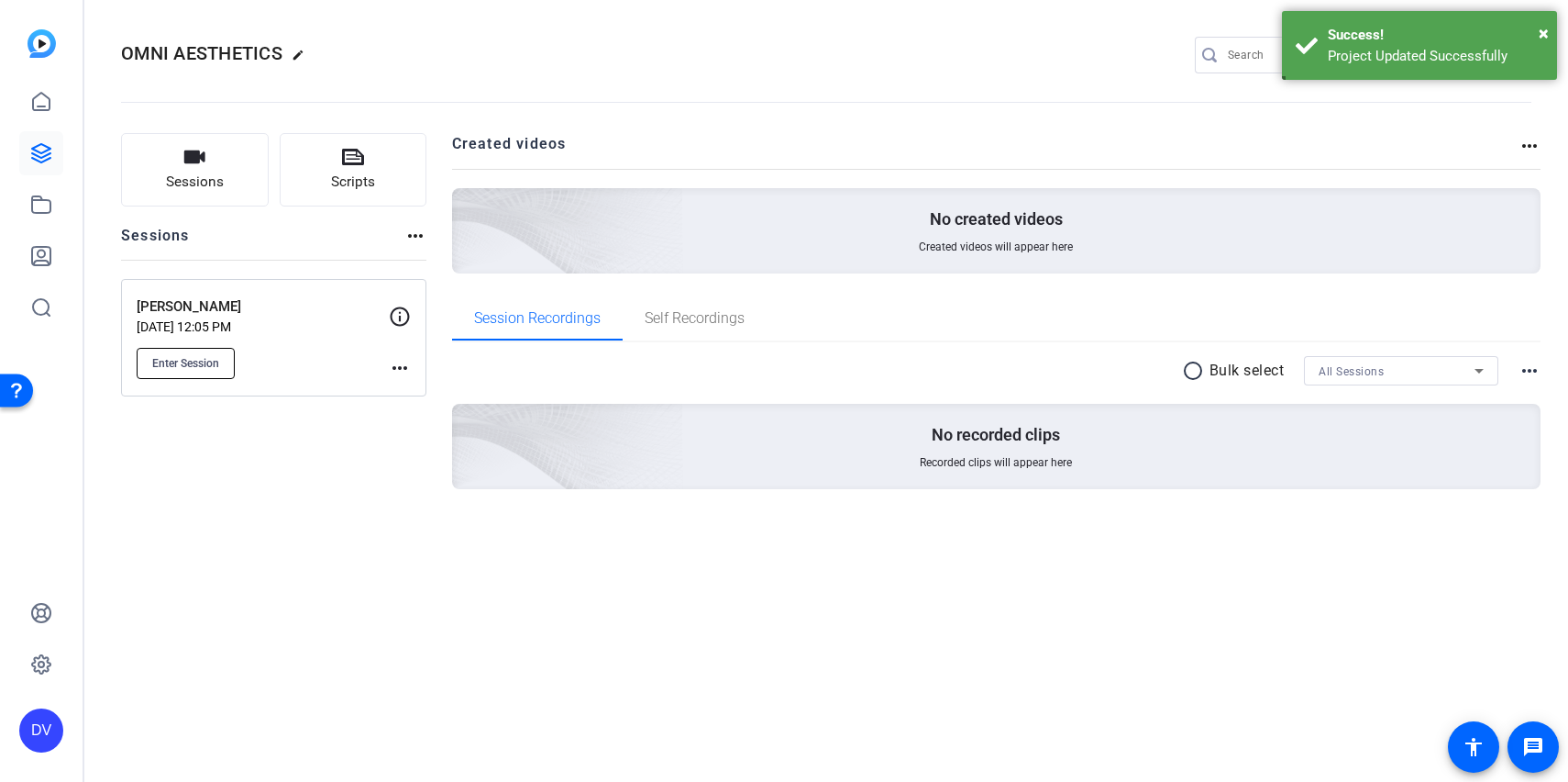
click at [207, 362] on span "Enter Session" at bounding box center [185, 363] width 67 height 15
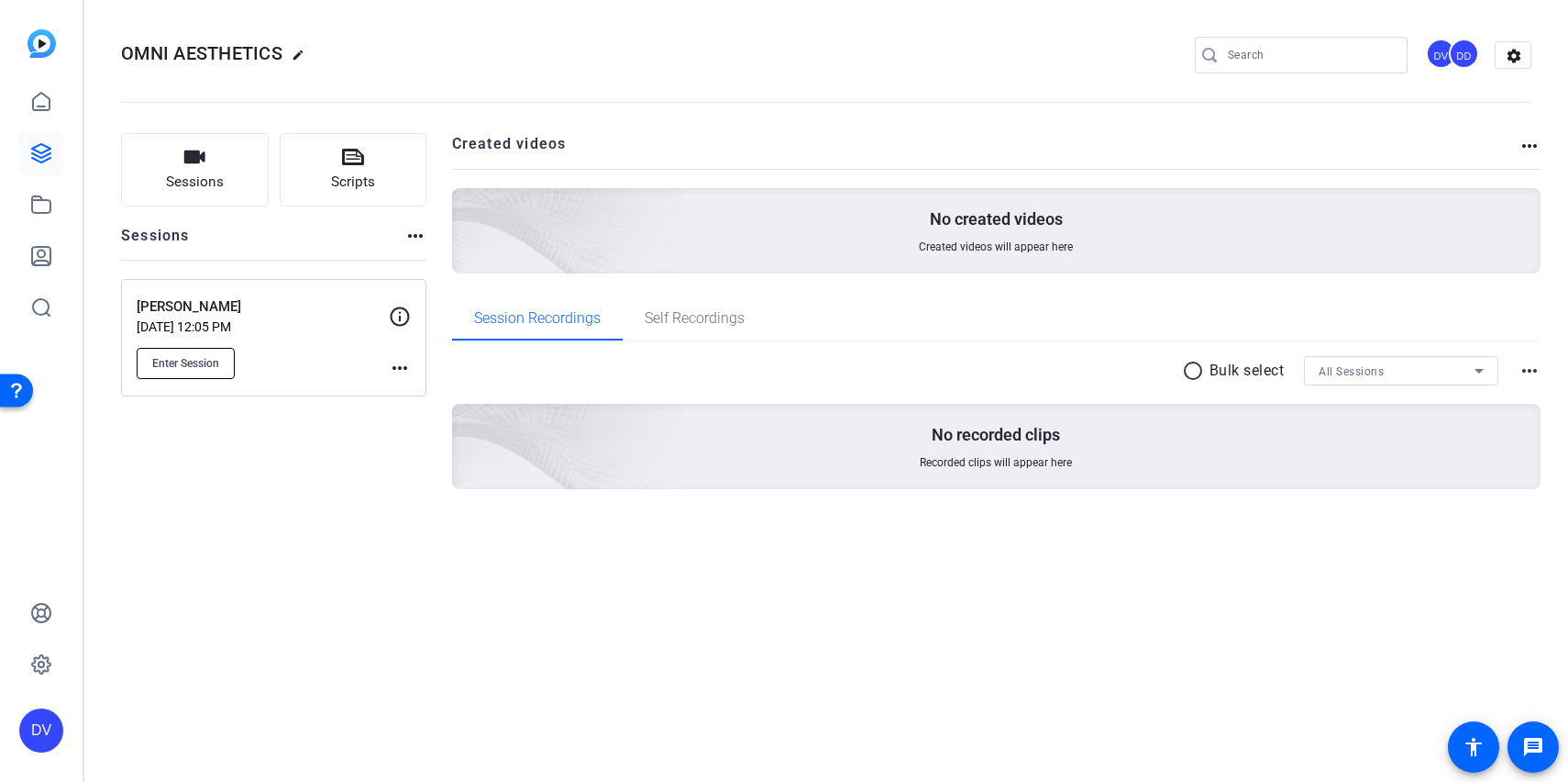
click at [190, 348] on button "Enter Session" at bounding box center [186, 363] width 98 height 31
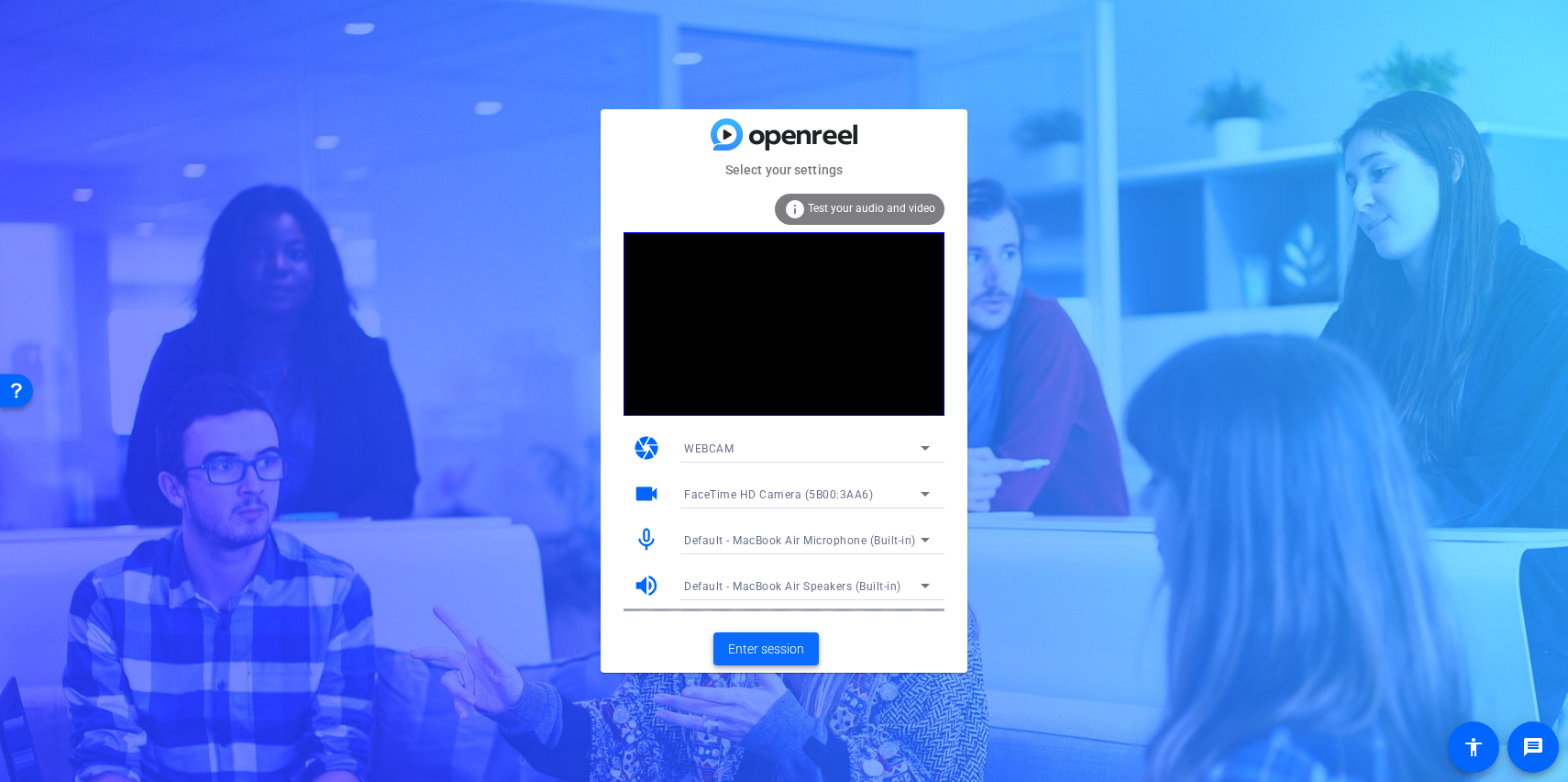
click at [770, 647] on span "Enter session" at bounding box center [766, 649] width 76 height 19
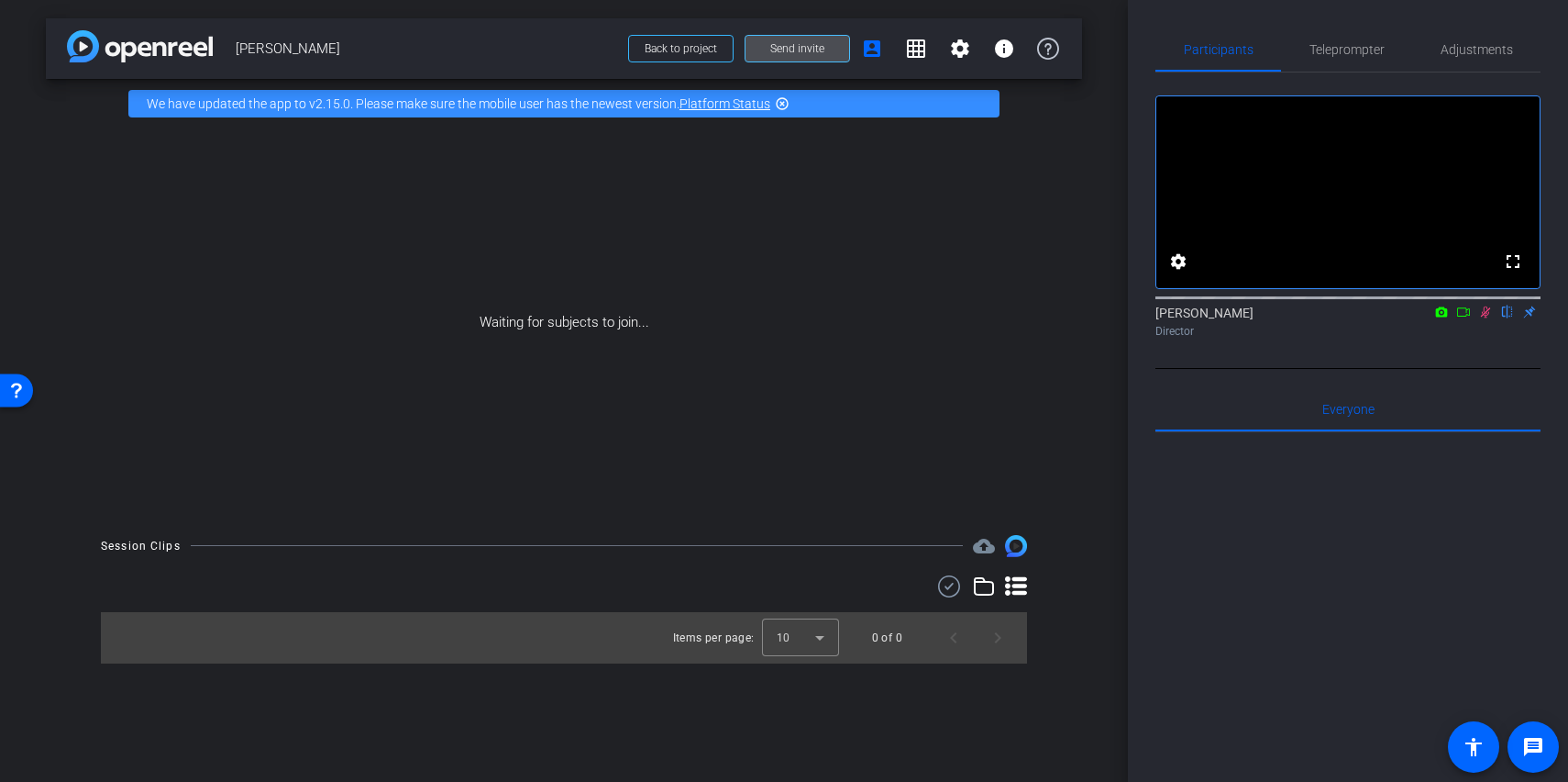
click at [787, 48] on span "Send invite" at bounding box center [797, 49] width 54 height 15
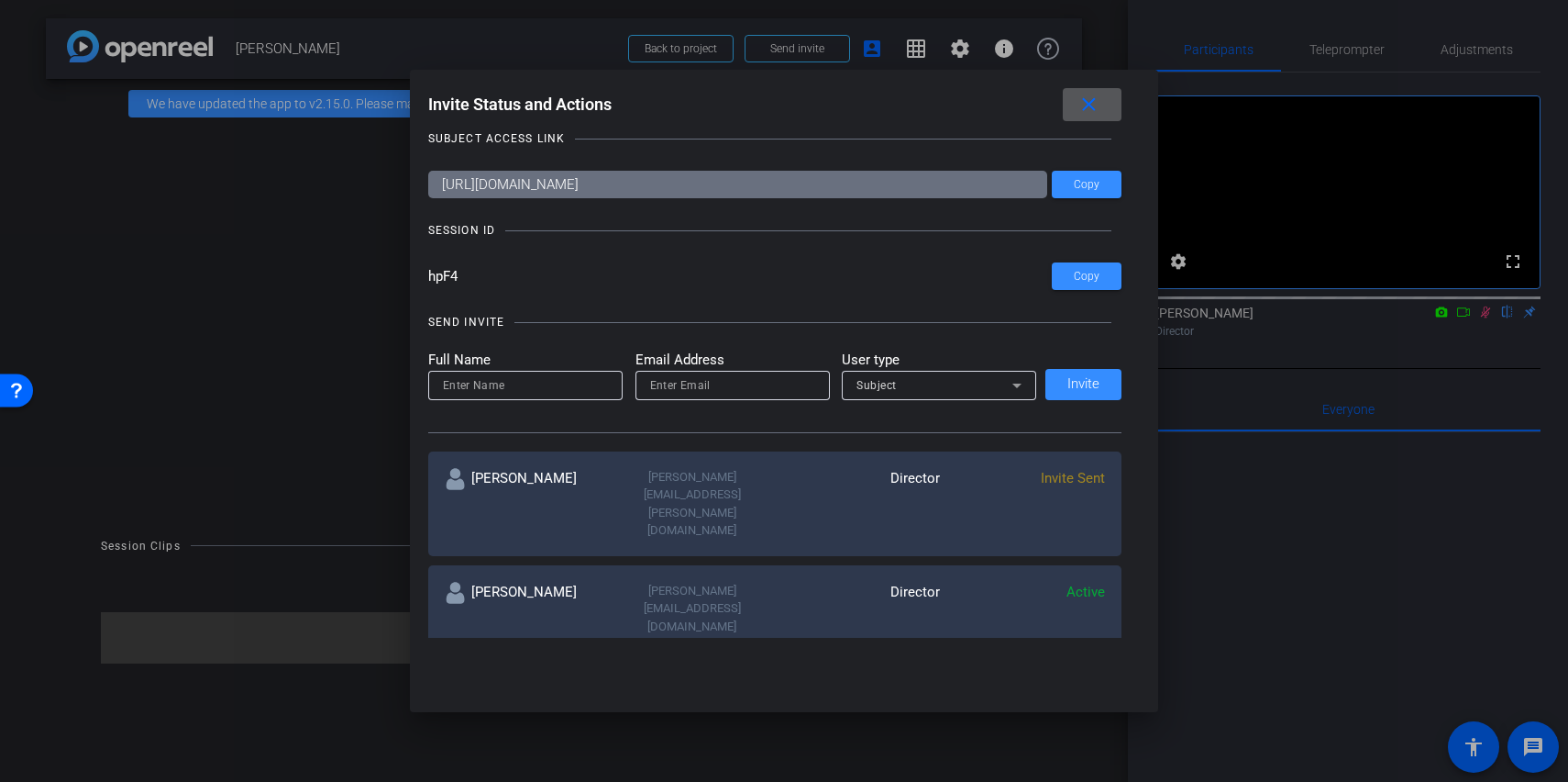
scroll to position [21, 0]
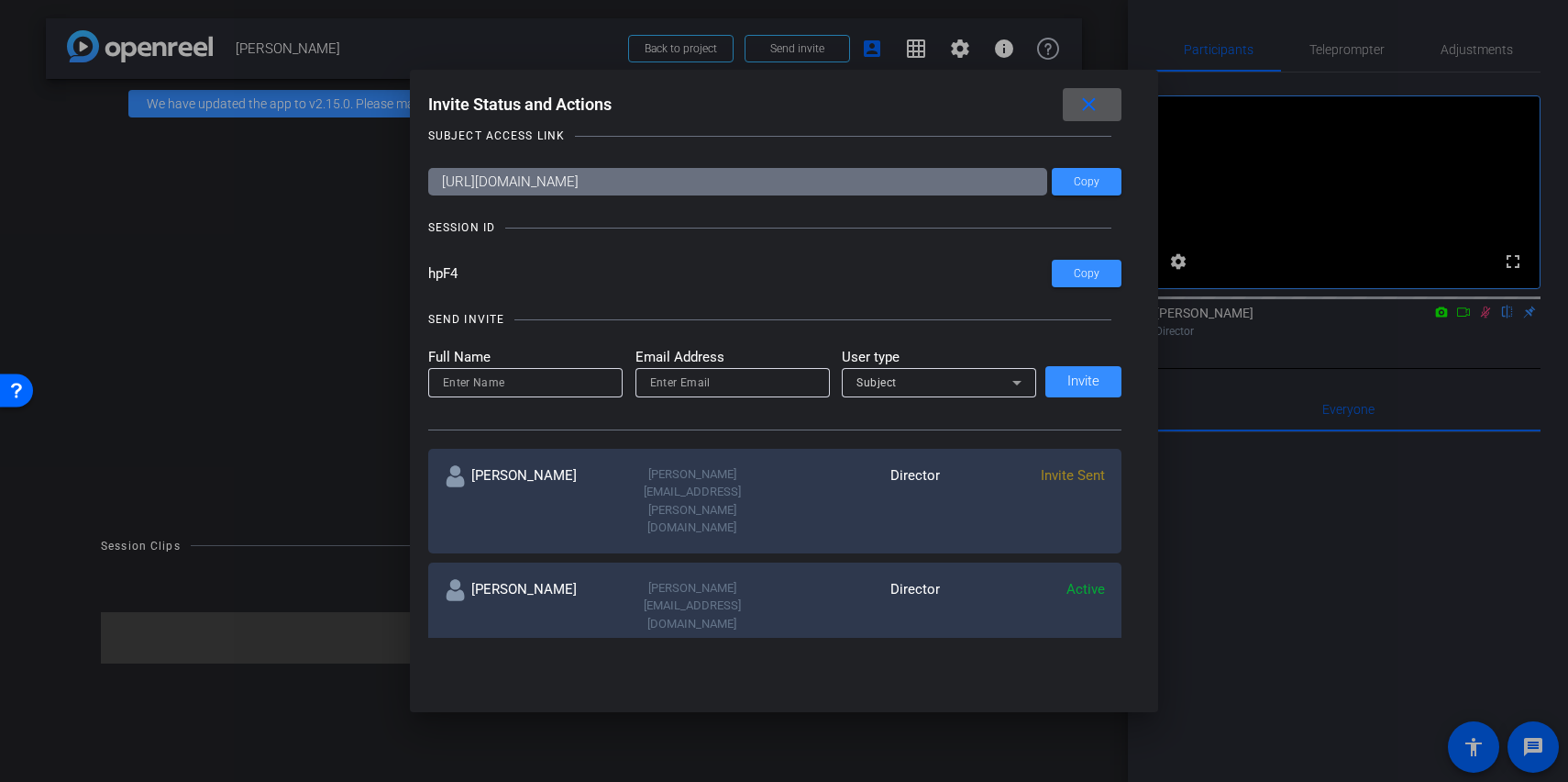
click at [1099, 112] on mat-icon "close" at bounding box center [1088, 104] width 23 height 23
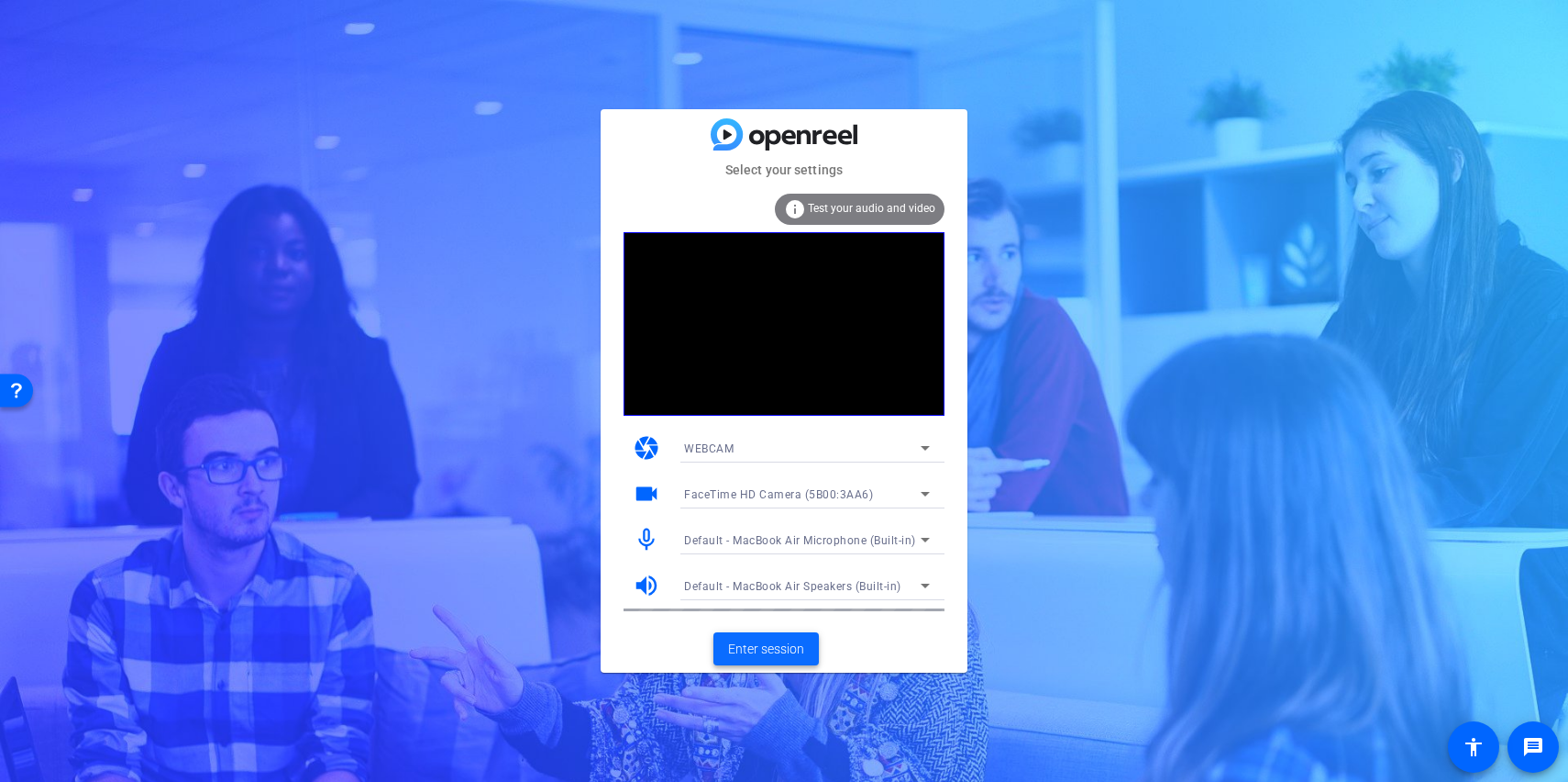
click at [796, 636] on span at bounding box center [767, 649] width 105 height 44
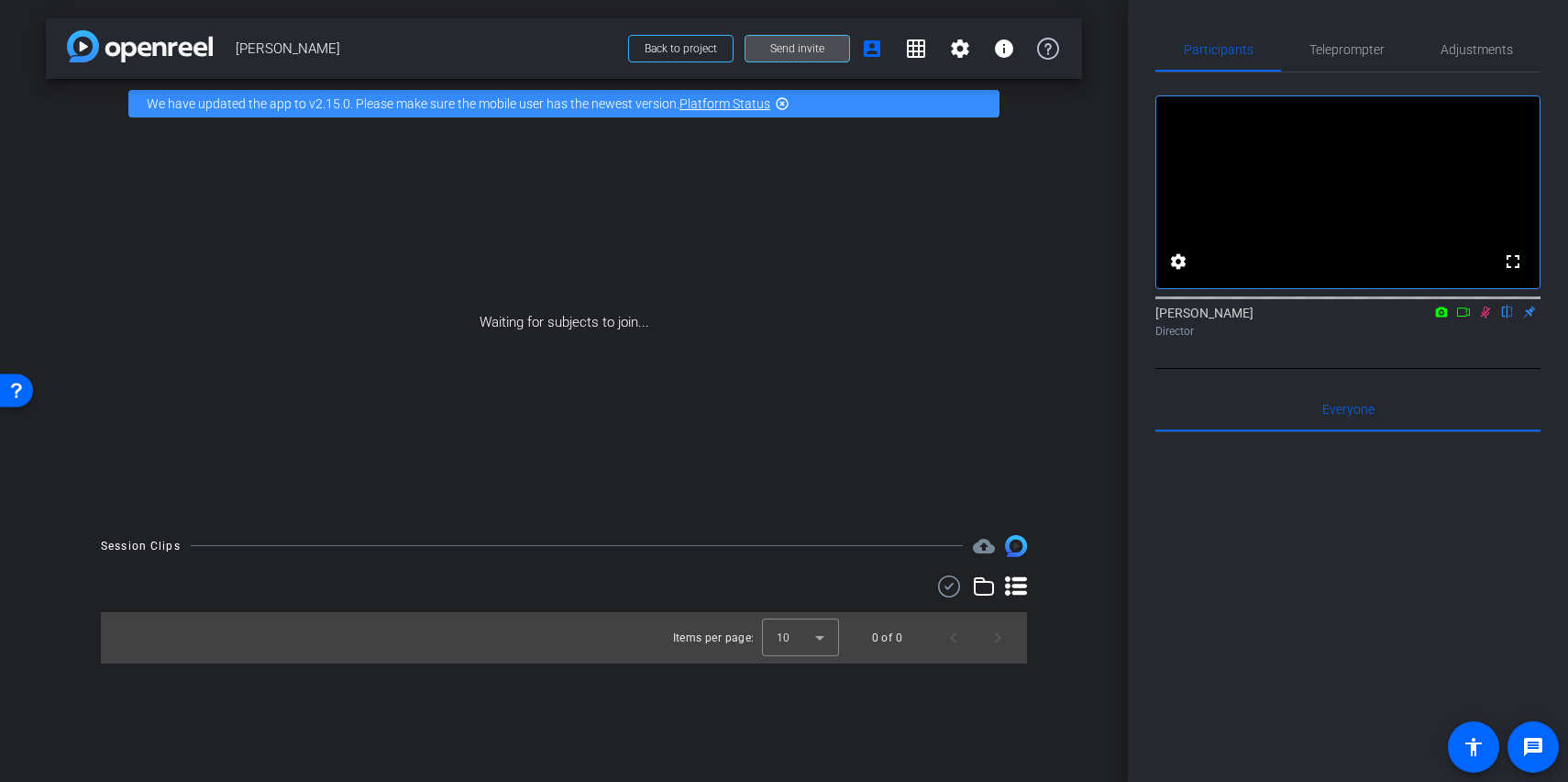
click at [774, 62] on span at bounding box center [797, 49] width 103 height 44
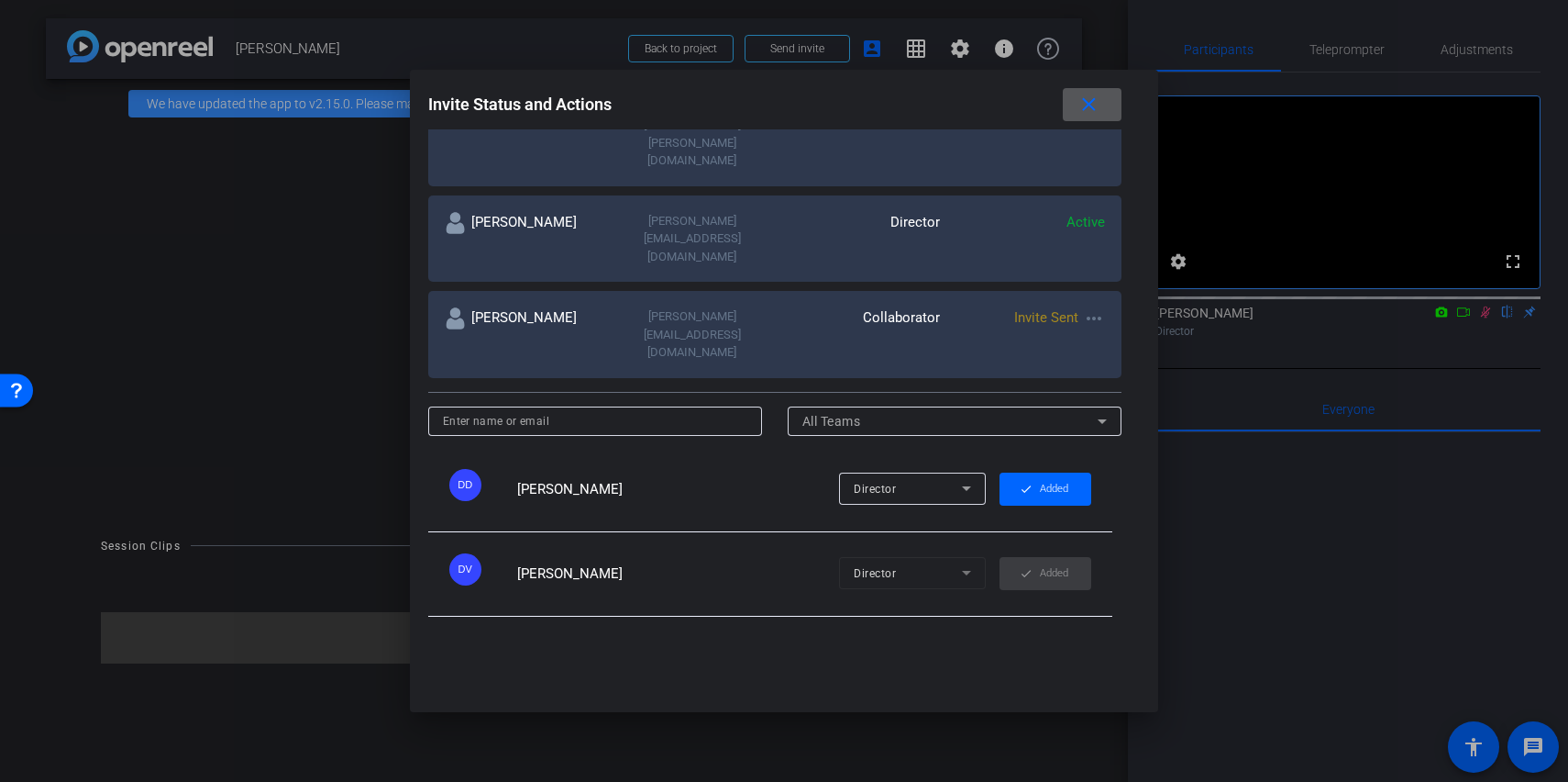
scroll to position [391, 0]
click at [1077, 102] on mat-icon "close" at bounding box center [1088, 104] width 23 height 23
